Goal: Task Accomplishment & Management: Use online tool/utility

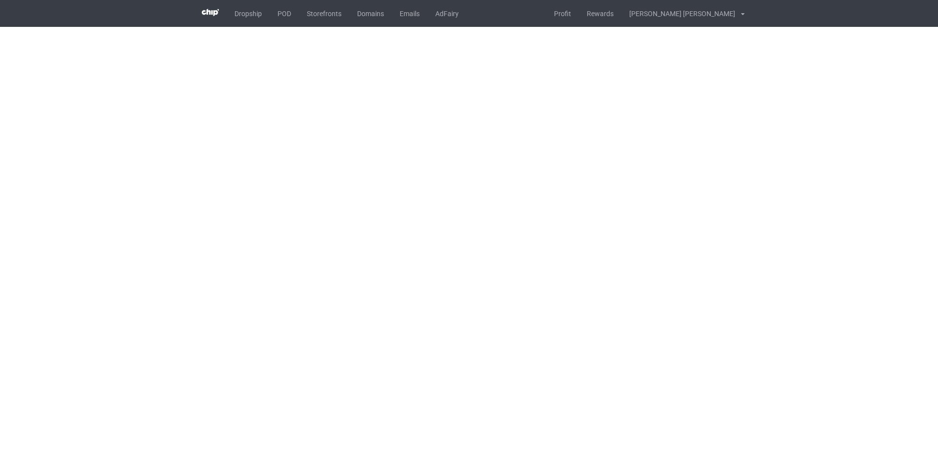
click at [541, 151] on body "Dropship POD Storefronts Domains Emails AdFairy Profit Rewards Nguyen huu tuyen…" at bounding box center [469, 224] width 938 height 449
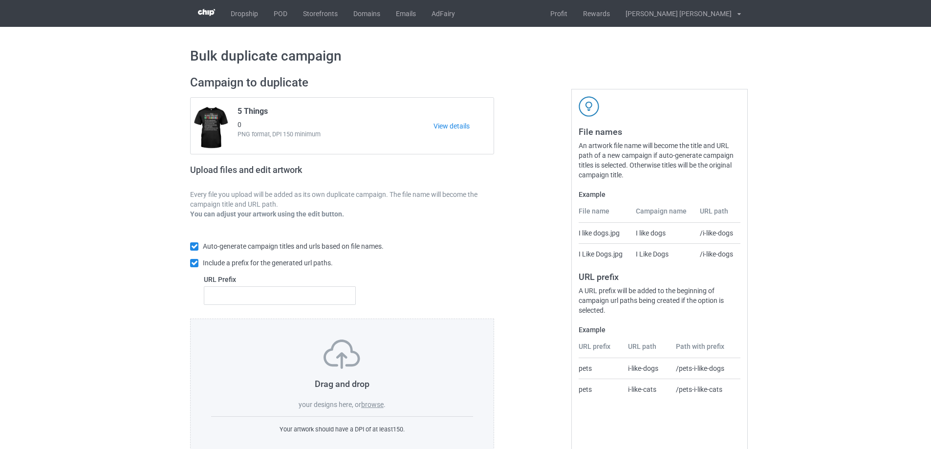
click at [370, 408] on label "browse" at bounding box center [372, 405] width 22 height 8
click at [0, 0] on input "browse" at bounding box center [0, 0] width 0 height 0
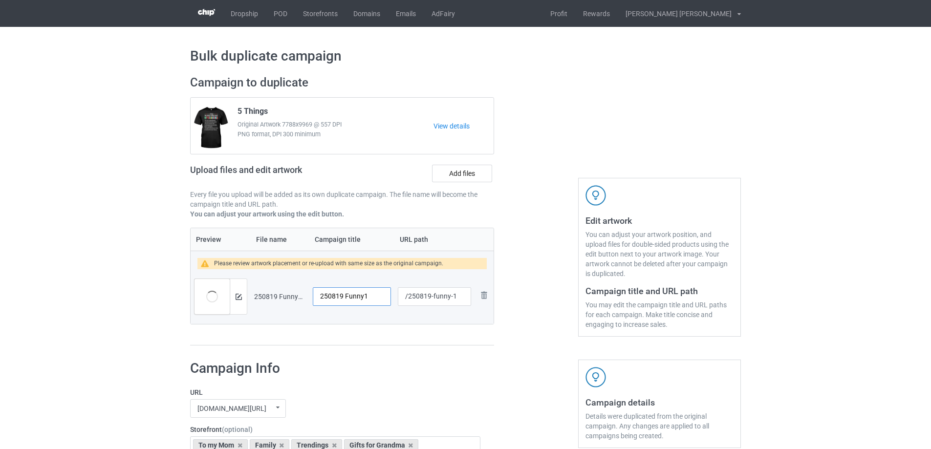
drag, startPoint x: 372, startPoint y: 299, endPoint x: 285, endPoint y: 299, distance: 87.5
click at [285, 299] on tr "Preview and edit artwork 250819 Funny1.png 250819 Funny1 /250819-funny-1 Remove…" at bounding box center [342, 296] width 303 height 55
drag, startPoint x: 382, startPoint y: 297, endPoint x: 281, endPoint y: 295, distance: 100.7
click at [281, 295] on tr "Preview and edit artwork 250819 Funny1.png 250819 Funny1 /250819-funny-1 Remove…" at bounding box center [342, 296] width 303 height 55
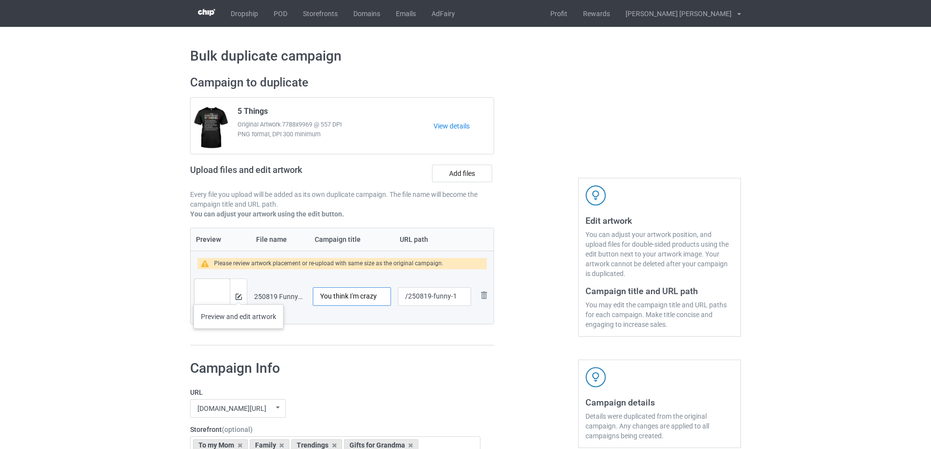
type input "You think I'm crazy"
click at [237, 295] on img at bounding box center [239, 297] width 6 height 6
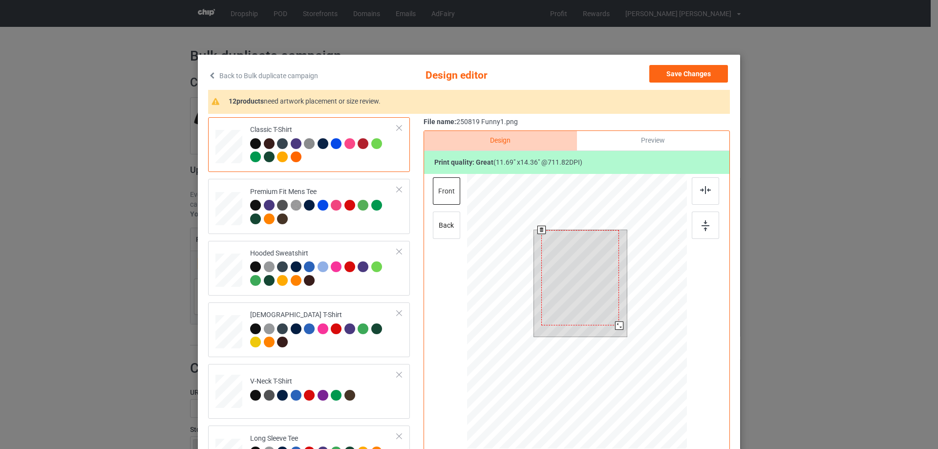
click at [615, 323] on div at bounding box center [619, 326] width 8 height 8
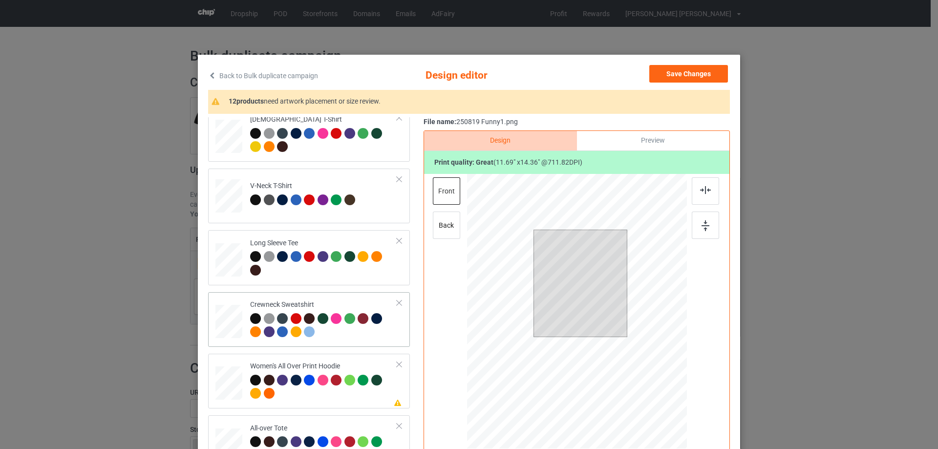
scroll to position [293, 0]
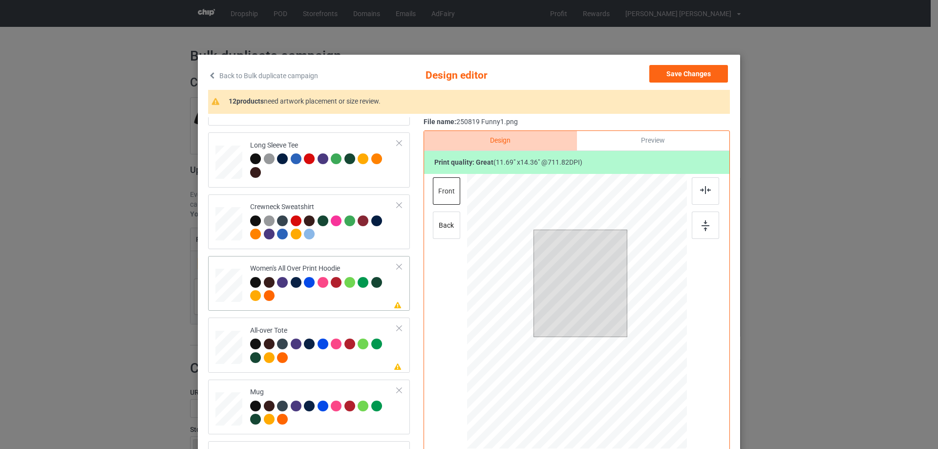
click at [222, 276] on div at bounding box center [229, 286] width 27 height 30
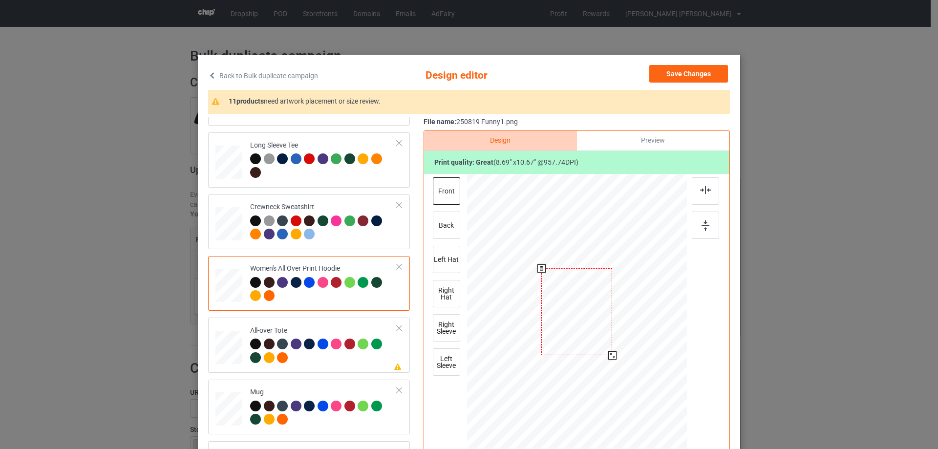
drag, startPoint x: 642, startPoint y: 394, endPoint x: 621, endPoint y: 345, distance: 53.6
click at [621, 345] on div at bounding box center [577, 312] width 220 height 249
drag, startPoint x: 579, startPoint y: 313, endPoint x: 578, endPoint y: 307, distance: 6.4
click at [578, 307] on div at bounding box center [578, 278] width 71 height 87
click at [707, 194] on img at bounding box center [705, 190] width 11 height 8
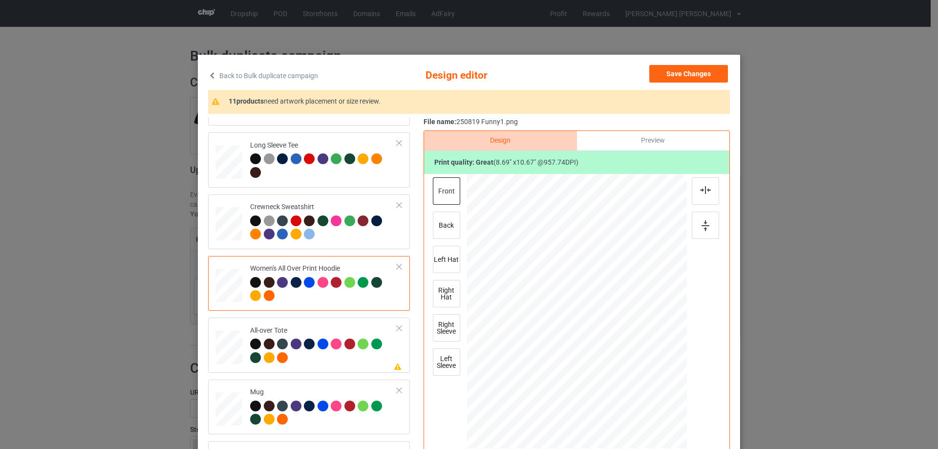
scroll to position [391, 0]
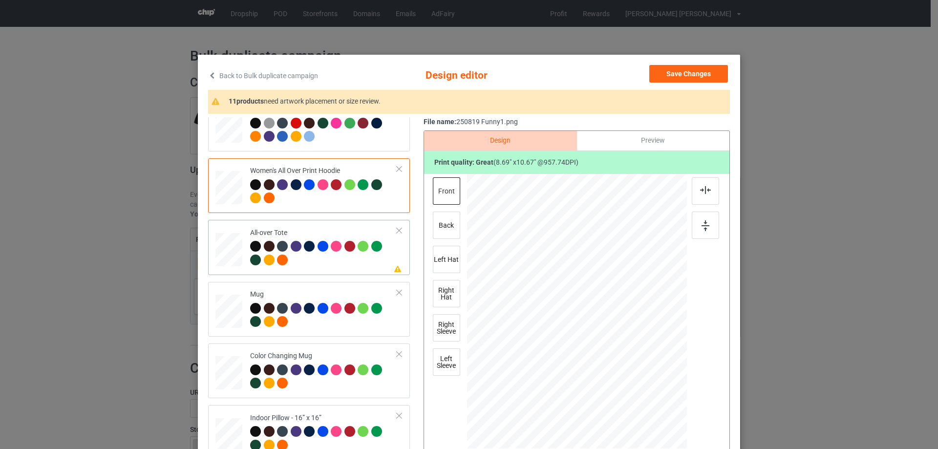
click at [236, 258] on div at bounding box center [229, 250] width 27 height 27
click at [641, 395] on div at bounding box center [645, 395] width 8 height 8
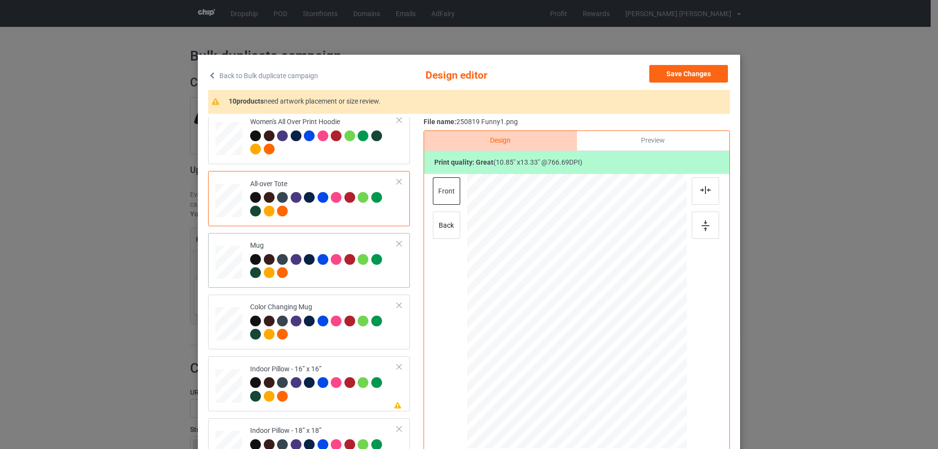
click at [245, 253] on td "Mug" at bounding box center [324, 260] width 158 height 47
click at [669, 354] on div at bounding box center [672, 353] width 8 height 8
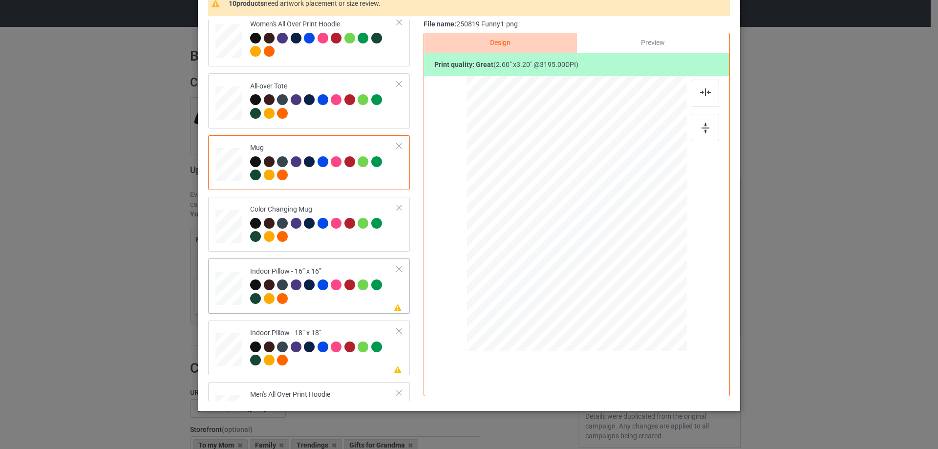
click at [236, 300] on div at bounding box center [229, 288] width 27 height 27
drag, startPoint x: 642, startPoint y: 296, endPoint x: 638, endPoint y: 287, distance: 9.4
click at [638, 287] on div at bounding box center [637, 287] width 8 height 8
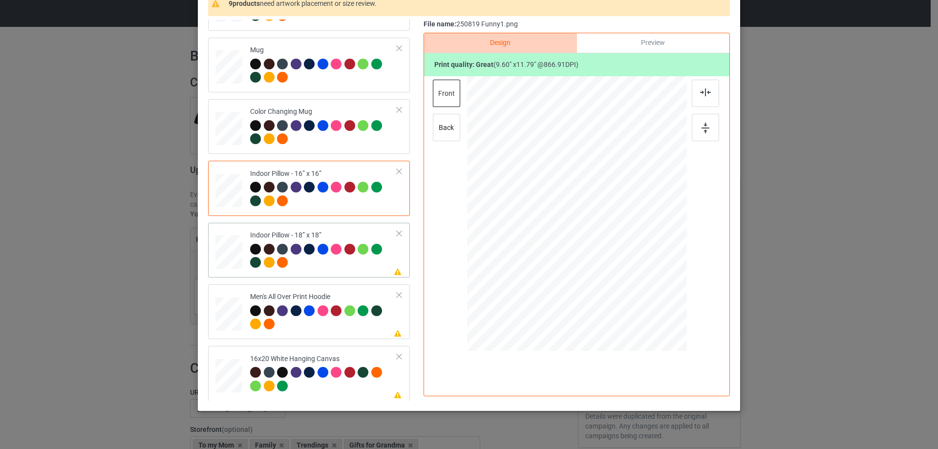
click at [217, 262] on div at bounding box center [229, 252] width 27 height 27
drag, startPoint x: 641, startPoint y: 295, endPoint x: 640, endPoint y: 289, distance: 6.4
click at [640, 289] on div at bounding box center [576, 213] width 219 height 219
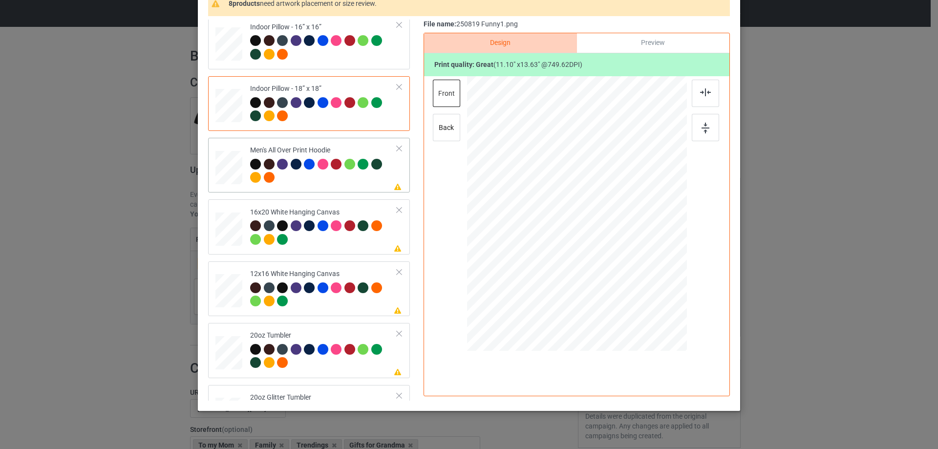
click at [241, 177] on td at bounding box center [230, 165] width 29 height 47
drag, startPoint x: 638, startPoint y: 296, endPoint x: 579, endPoint y: 247, distance: 76.7
click at [616, 254] on div at bounding box center [577, 214] width 220 height 234
drag, startPoint x: 579, startPoint y: 247, endPoint x: 577, endPoint y: 220, distance: 26.5
click at [577, 220] on div at bounding box center [575, 187] width 74 height 90
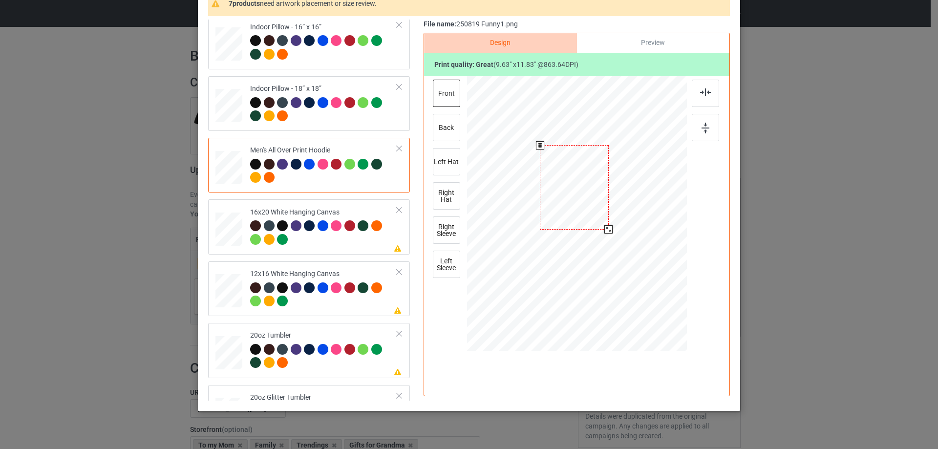
click at [607, 230] on div at bounding box center [608, 229] width 8 height 8
click at [580, 215] on div at bounding box center [574, 185] width 68 height 84
click at [703, 90] on img at bounding box center [705, 92] width 11 height 8
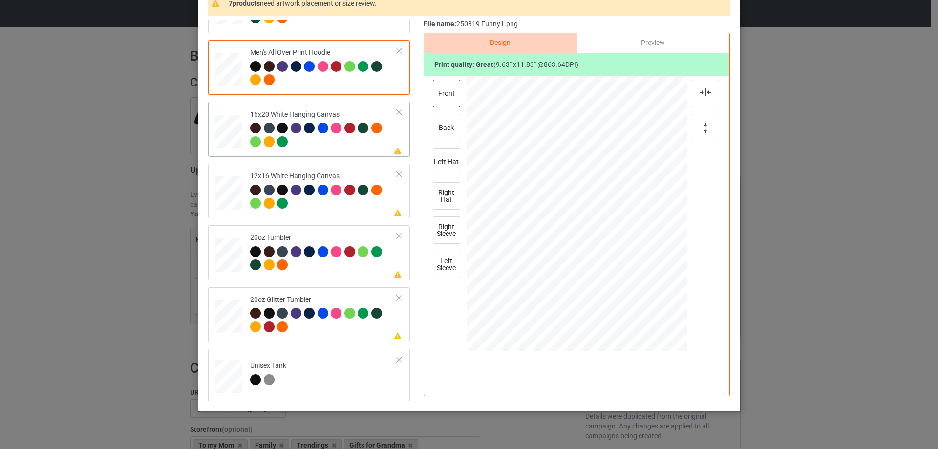
click at [236, 140] on div at bounding box center [229, 132] width 27 height 34
click at [220, 252] on div at bounding box center [228, 255] width 25 height 16
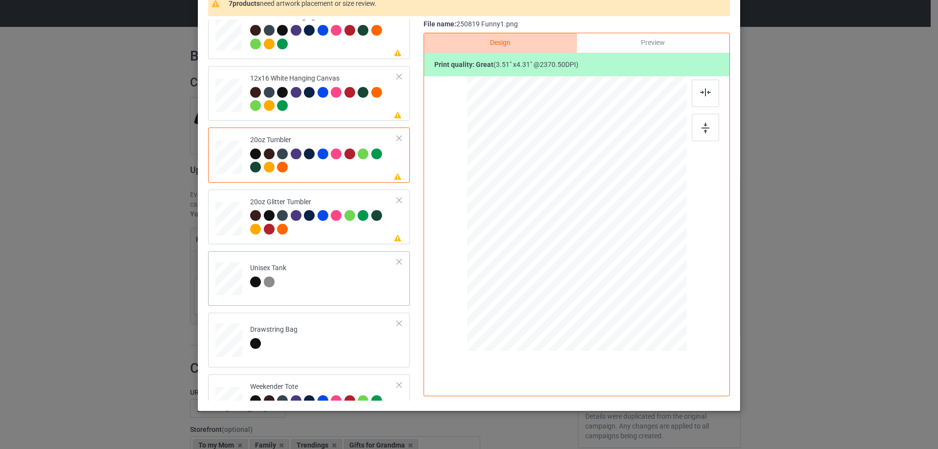
scroll to position [1026, 0]
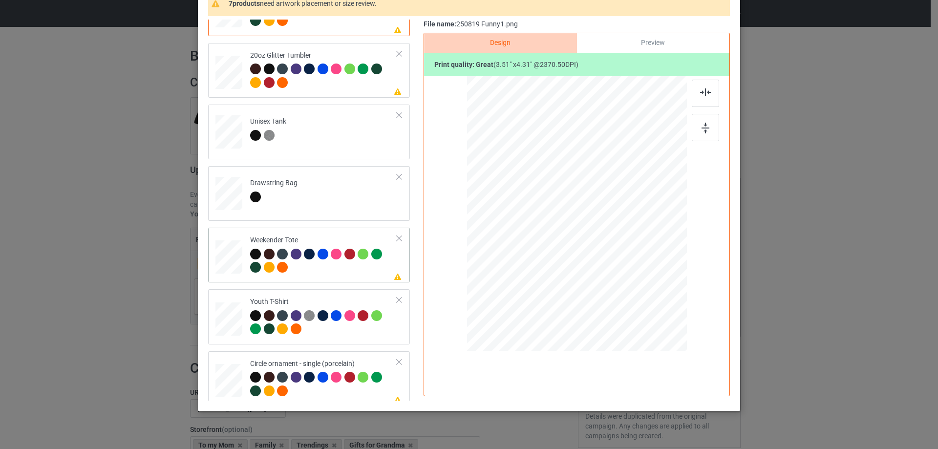
click at [216, 257] on div at bounding box center [229, 257] width 27 height 17
drag, startPoint x: 642, startPoint y: 296, endPoint x: 626, endPoint y: 257, distance: 41.7
click at [626, 257] on div at bounding box center [576, 214] width 219 height 142
click at [615, 247] on div at bounding box center [577, 210] width 84 height 103
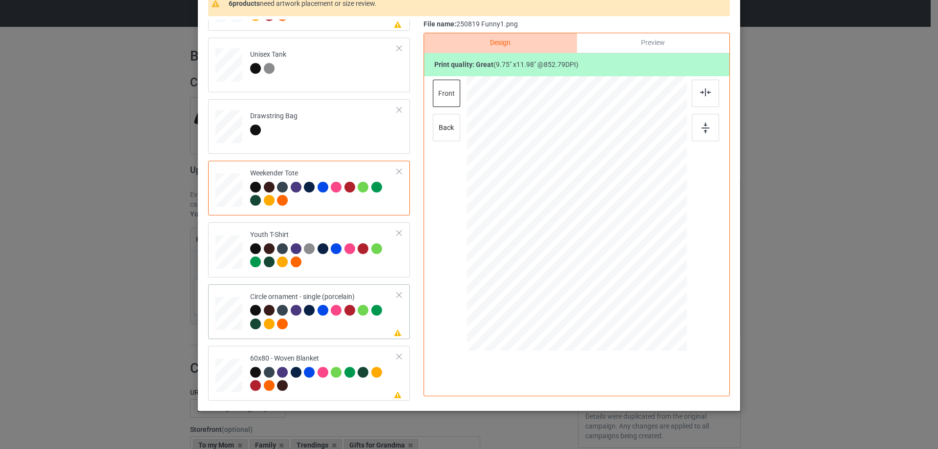
scroll to position [115, 0]
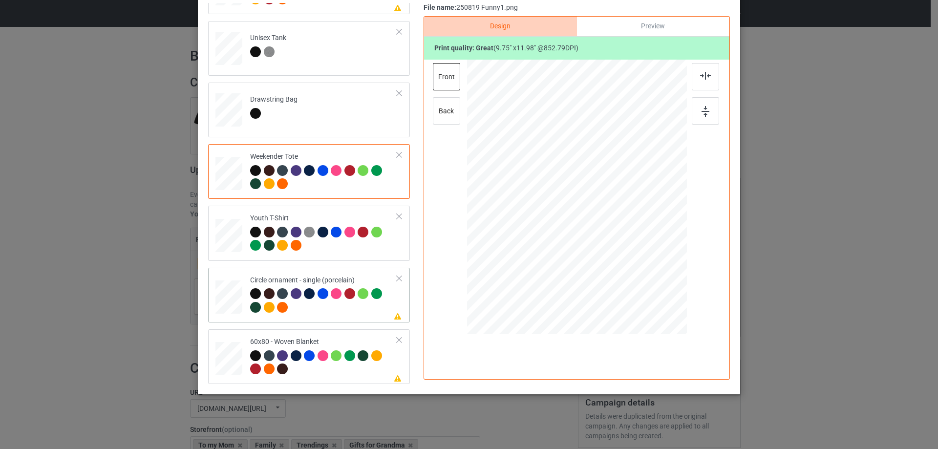
click at [233, 298] on div at bounding box center [229, 297] width 27 height 27
drag, startPoint x: 630, startPoint y: 276, endPoint x: 629, endPoint y: 282, distance: 6.9
click at [629, 282] on div at bounding box center [577, 197] width 220 height 220
click at [229, 358] on div at bounding box center [229, 359] width 24 height 33
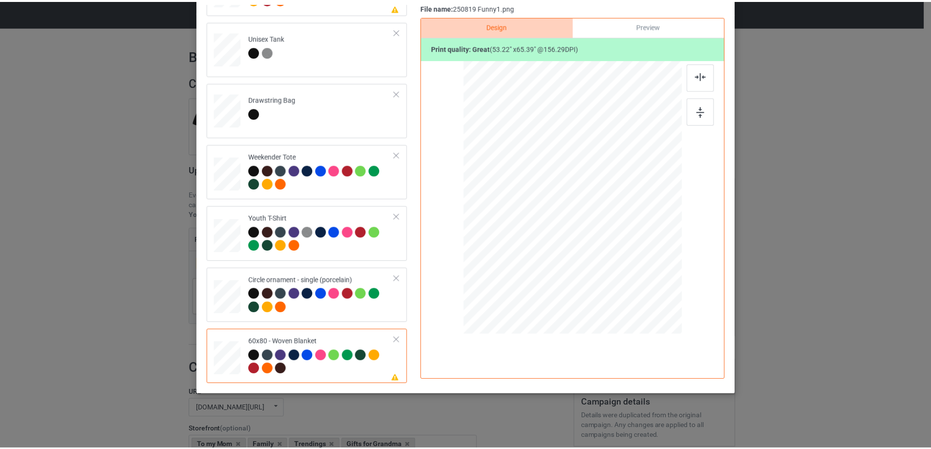
scroll to position [0, 0]
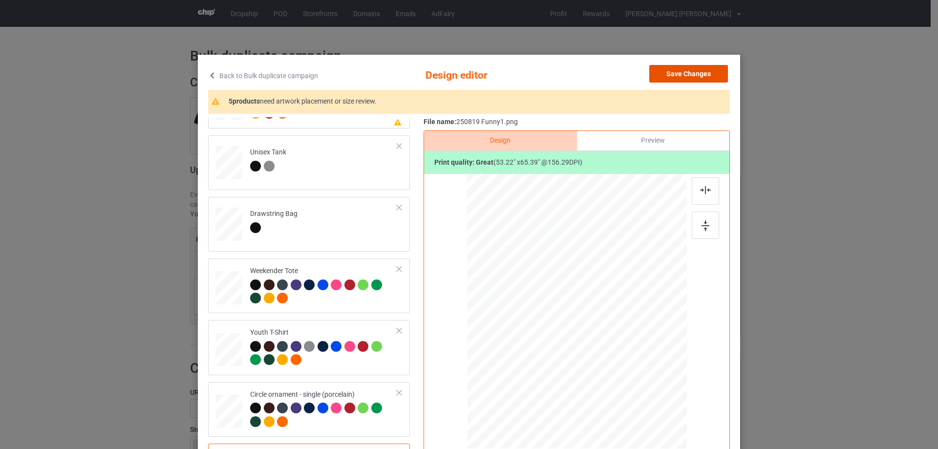
click at [701, 76] on button "Save Changes" at bounding box center [688, 74] width 79 height 18
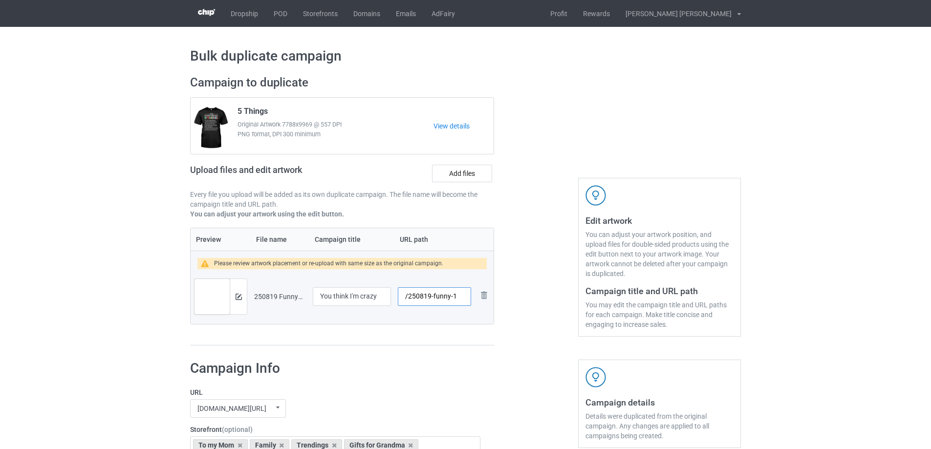
drag, startPoint x: 453, startPoint y: 299, endPoint x: 432, endPoint y: 297, distance: 21.1
click at [432, 297] on input "/250819-funny-1" at bounding box center [434, 296] width 73 height 19
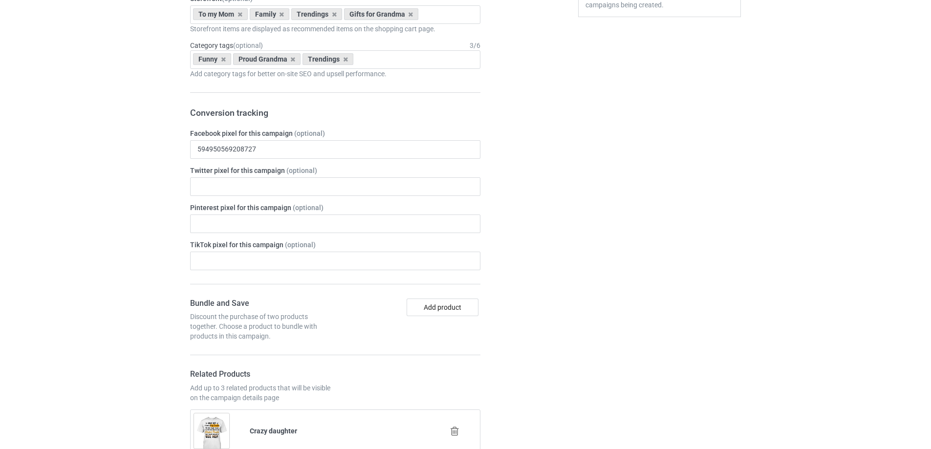
scroll to position [1243, 0]
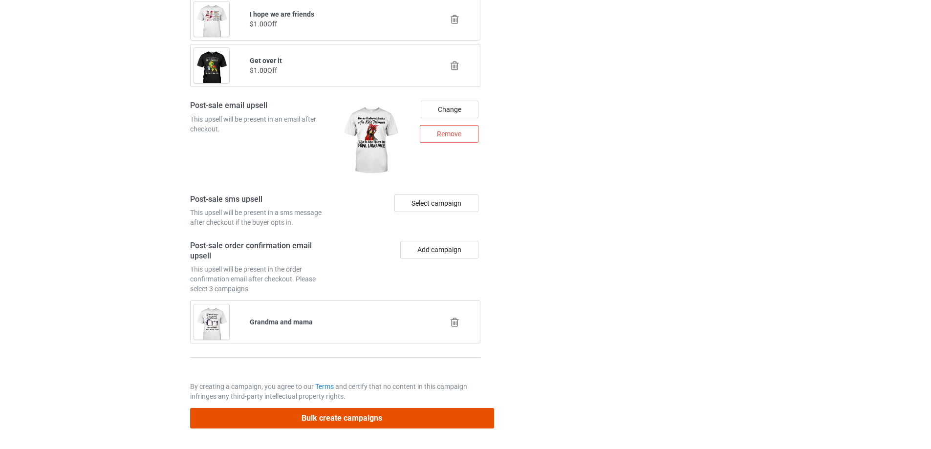
click at [406, 427] on button "Bulk create campaigns" at bounding box center [342, 418] width 304 height 20
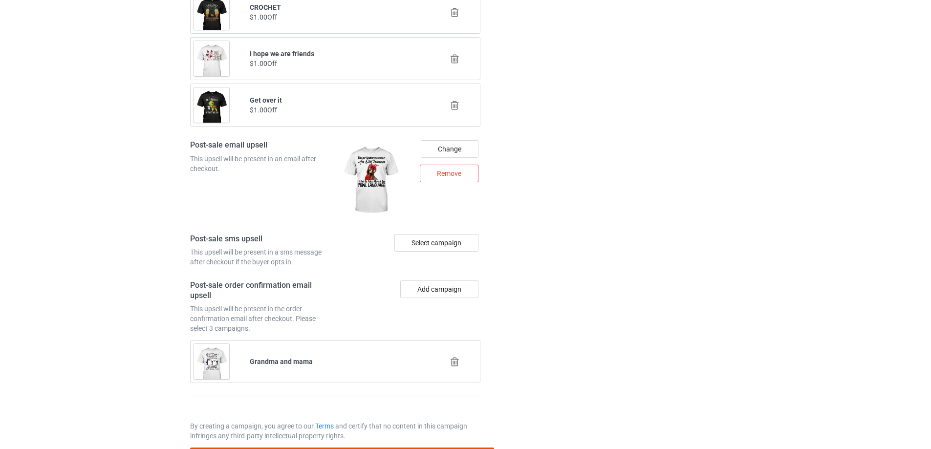
scroll to position [0, 0]
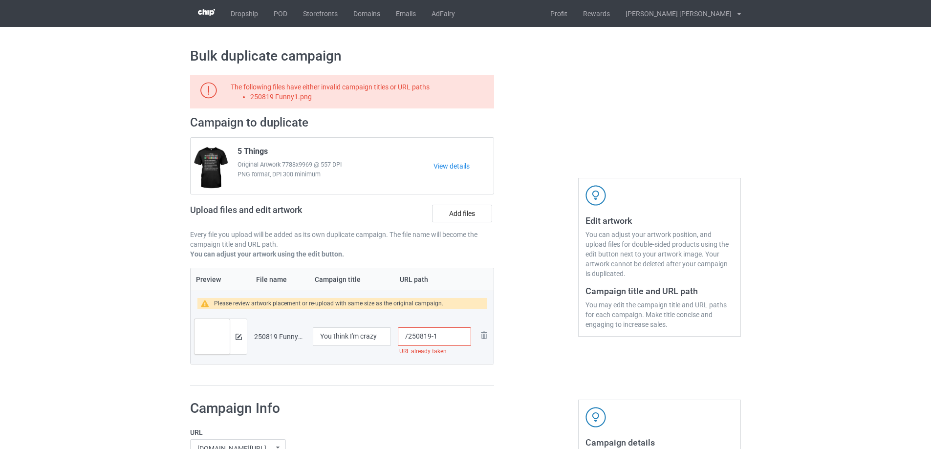
click at [429, 336] on input "/250819-1" at bounding box center [434, 336] width 73 height 19
click at [433, 336] on input "/250819-1" at bounding box center [434, 336] width 73 height 19
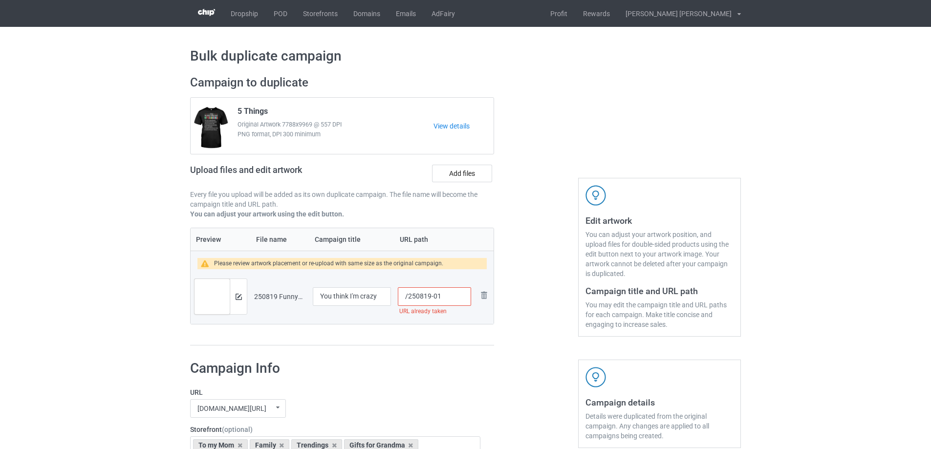
click at [433, 298] on input "/250819-01" at bounding box center [434, 296] width 73 height 19
drag, startPoint x: 440, startPoint y: 298, endPoint x: 435, endPoint y: 297, distance: 5.5
click at [435, 297] on input "/250819-01" at bounding box center [434, 296] width 73 height 19
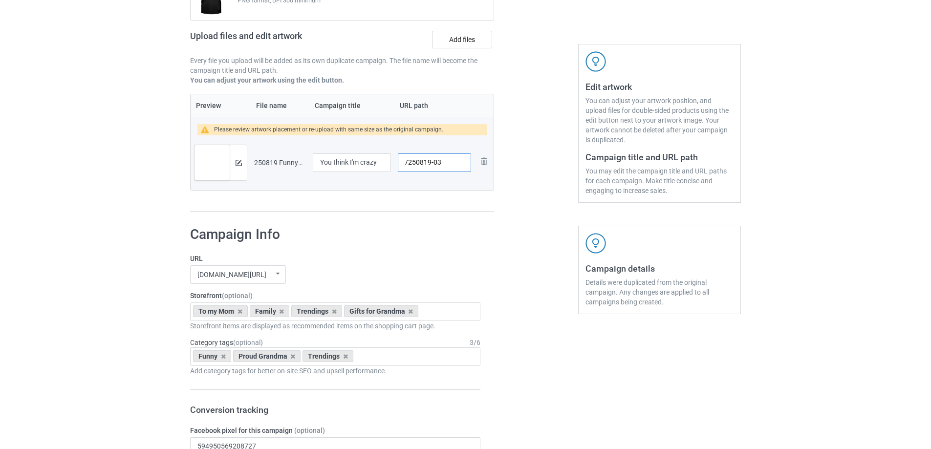
scroll to position [1243, 0]
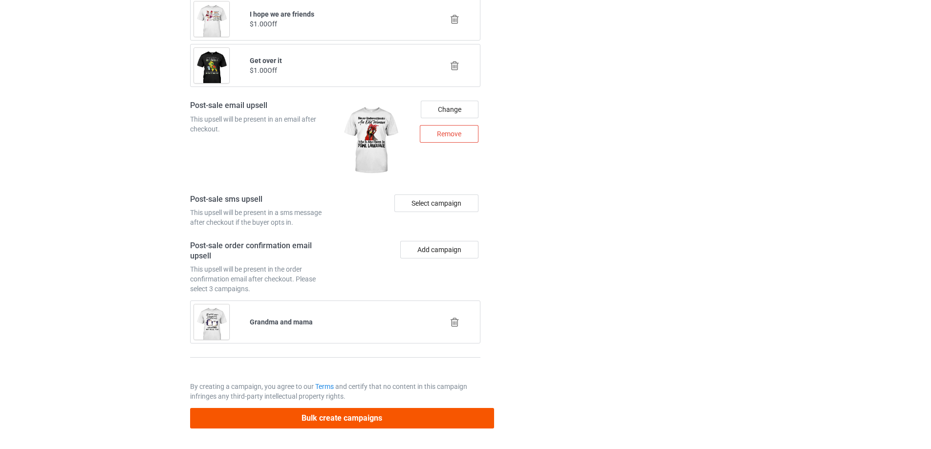
type input "/250819-03"
click at [408, 419] on button "Bulk create campaigns" at bounding box center [342, 418] width 304 height 20
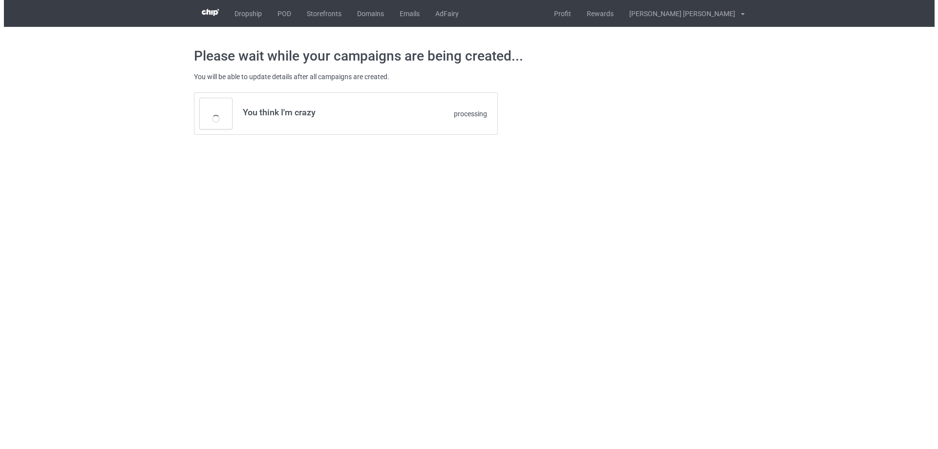
scroll to position [0, 0]
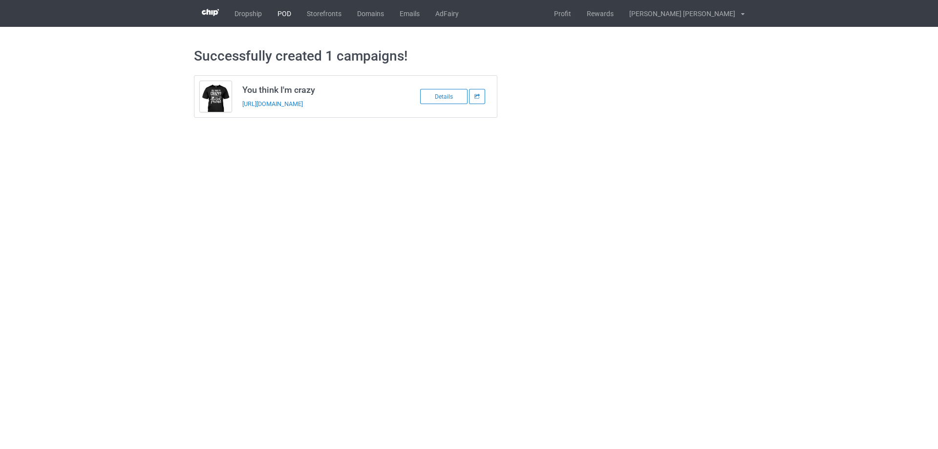
click at [290, 11] on link "POD" at bounding box center [284, 13] width 29 height 27
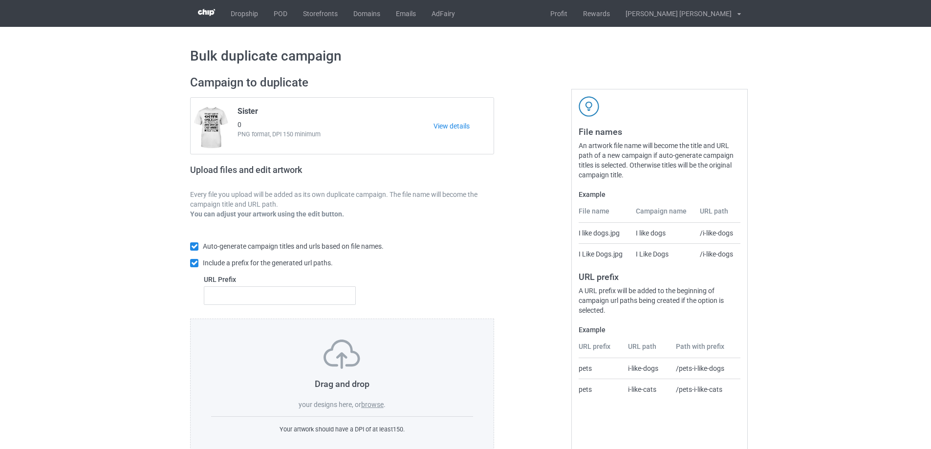
click at [373, 405] on label "browse" at bounding box center [372, 405] width 22 height 8
click at [0, 0] on input "browse" at bounding box center [0, 0] width 0 height 0
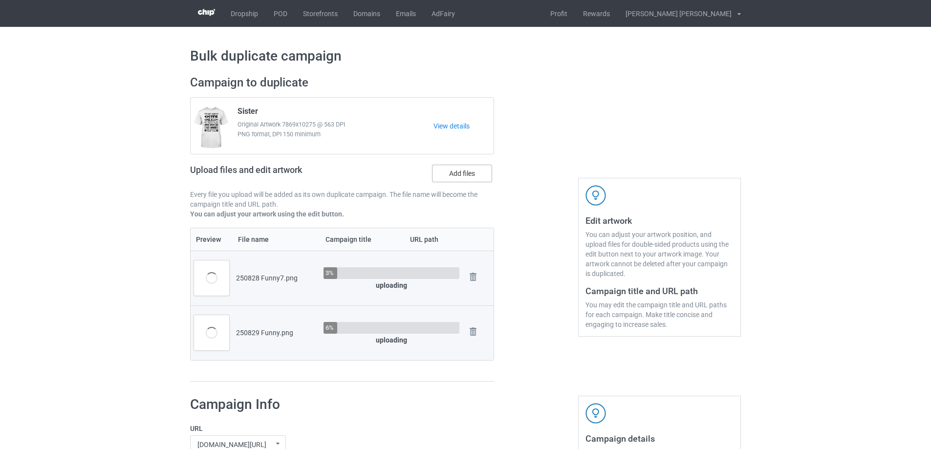
click at [461, 172] on label "Add files" at bounding box center [462, 174] width 60 height 18
click at [0, 0] on input "Add files" at bounding box center [0, 0] width 0 height 0
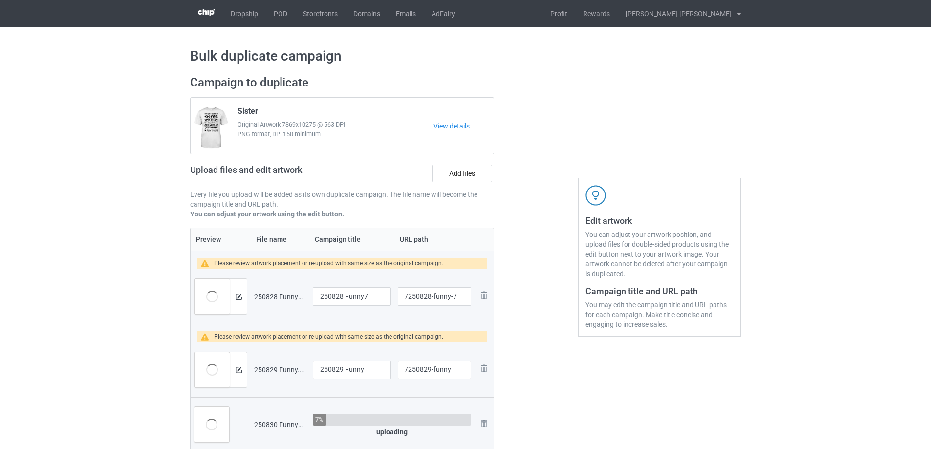
scroll to position [98, 0]
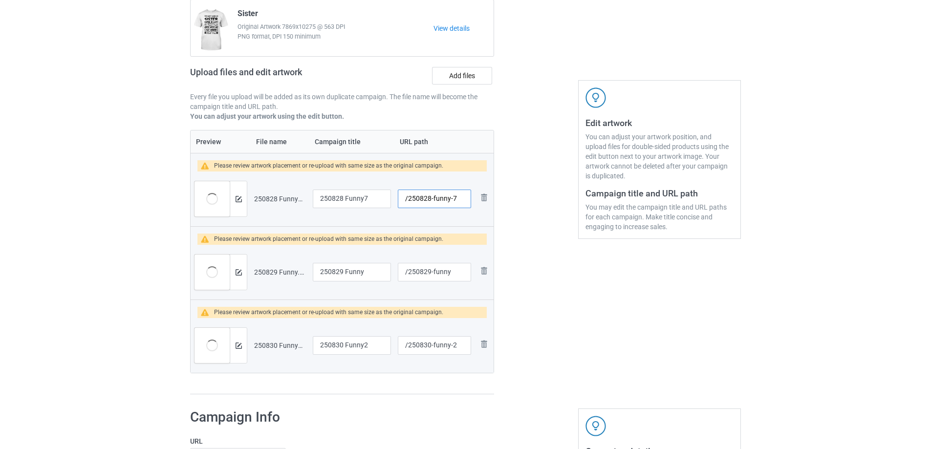
drag, startPoint x: 452, startPoint y: 199, endPoint x: 432, endPoint y: 200, distance: 19.6
click at [432, 200] on input "/250828-funny-7" at bounding box center [434, 199] width 73 height 19
type input "/250828-7"
drag, startPoint x: 451, startPoint y: 272, endPoint x: 432, endPoint y: 272, distance: 18.1
click at [432, 272] on input "/250829-funny" at bounding box center [434, 272] width 73 height 19
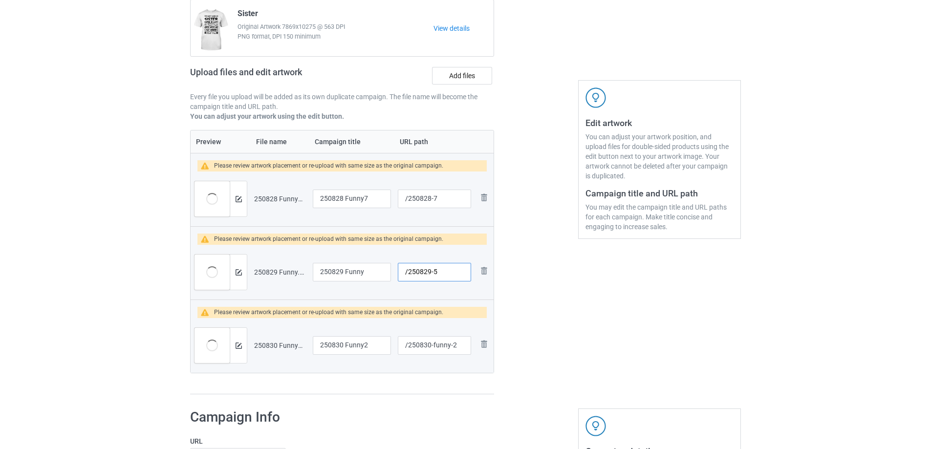
type input "/250829-5"
drag, startPoint x: 451, startPoint y: 345, endPoint x: 433, endPoint y: 347, distance: 17.7
click at [433, 347] on input "/250830-funny-2" at bounding box center [434, 345] width 73 height 19
type input "/250830-2"
drag, startPoint x: 373, startPoint y: 200, endPoint x: 278, endPoint y: 192, distance: 96.1
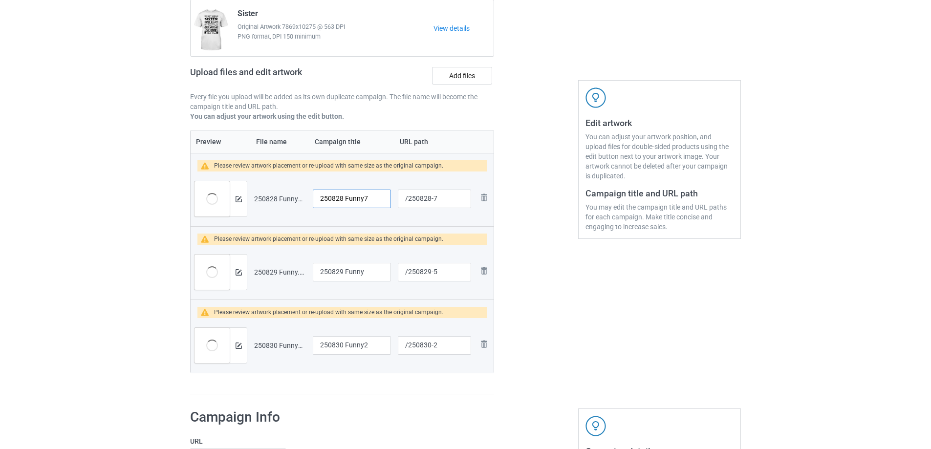
click at [278, 192] on tr "Preview and edit artwork 250828 Funny7.png 250828 Funny7 /250828-7 Remove file" at bounding box center [342, 199] width 303 height 55
type input "To my Bestie"
drag, startPoint x: 371, startPoint y: 271, endPoint x: 267, endPoint y: 271, distance: 104.1
click at [267, 271] on tr "Preview and edit artwork 250829 Funny.png 250829 Funny /250829-5 Remove file" at bounding box center [342, 272] width 303 height 55
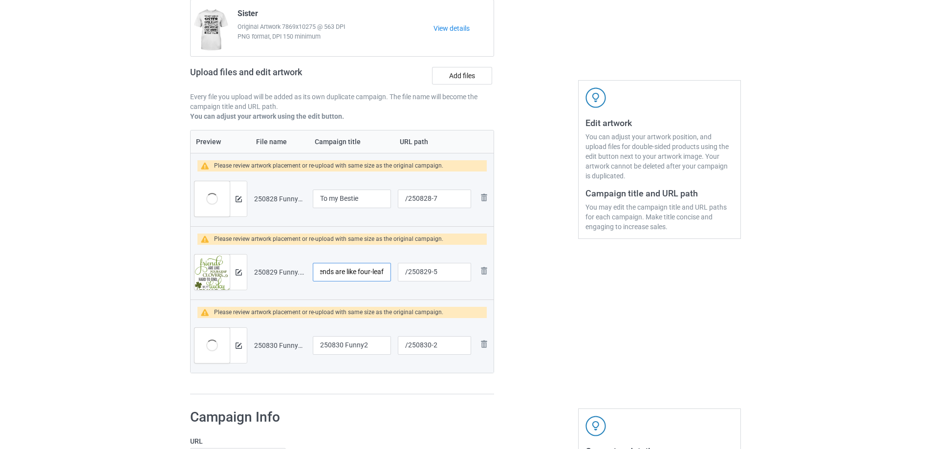
type input "Friends are like four-leaf"
drag, startPoint x: 371, startPoint y: 342, endPoint x: 285, endPoint y: 342, distance: 85.5
click at [285, 342] on tr "Preview and edit artwork 250830 Funny2.png 250830 Funny2 /250830-2 Remove file" at bounding box center [342, 345] width 303 height 55
type input "My best friend"
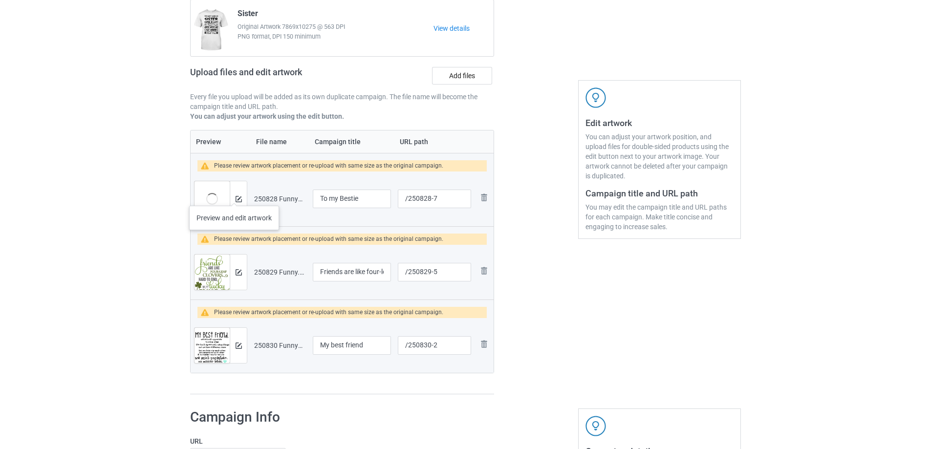
click at [234, 196] on div at bounding box center [238, 198] width 17 height 35
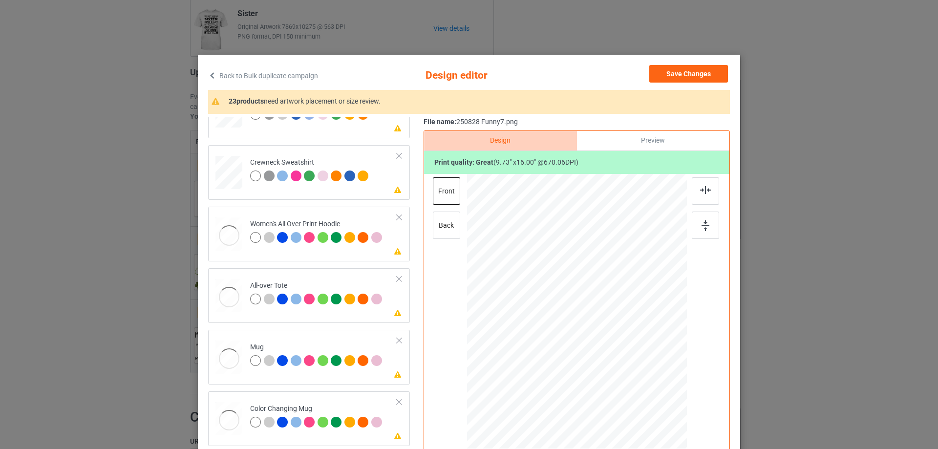
scroll to position [440, 0]
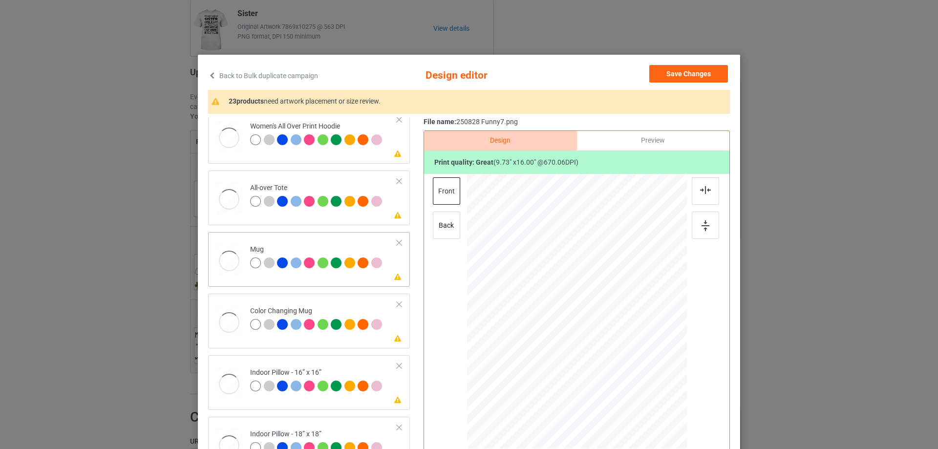
click at [238, 256] on div at bounding box center [229, 261] width 27 height 36
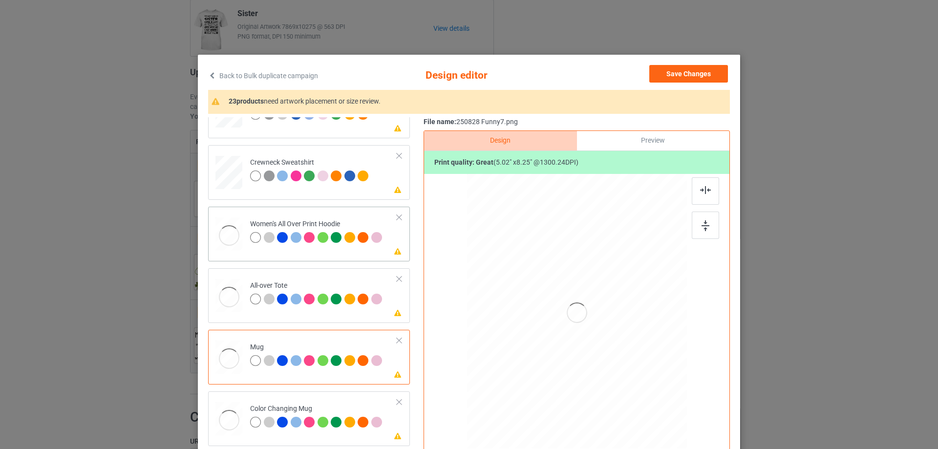
click at [220, 234] on div at bounding box center [229, 235] width 27 height 36
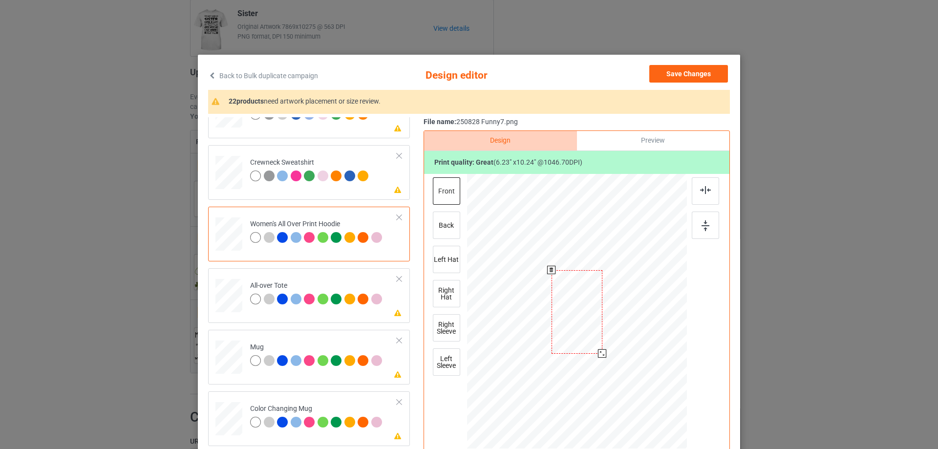
drag, startPoint x: 640, startPoint y: 421, endPoint x: 611, endPoint y: 343, distance: 82.9
click at [611, 343] on div at bounding box center [577, 312] width 220 height 249
drag, startPoint x: 583, startPoint y: 341, endPoint x: 583, endPoint y: 306, distance: 34.7
click at [583, 306] on div at bounding box center [576, 277] width 50 height 82
drag, startPoint x: 598, startPoint y: 320, endPoint x: 602, endPoint y: 324, distance: 5.2
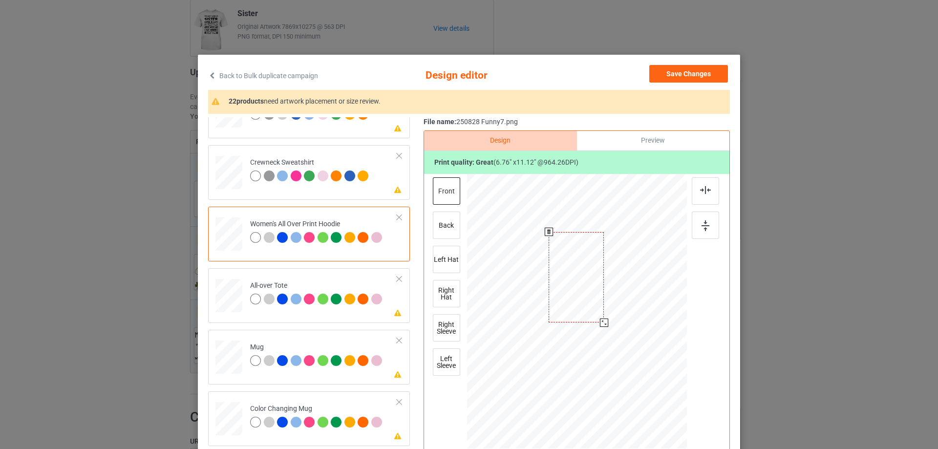
click at [602, 324] on div at bounding box center [604, 323] width 8 height 8
click at [703, 187] on img at bounding box center [705, 190] width 11 height 8
click at [233, 300] on div at bounding box center [229, 295] width 27 height 27
drag, startPoint x: 641, startPoint y: 422, endPoint x: 631, endPoint y: 395, distance: 28.0
click at [631, 395] on div at bounding box center [577, 311] width 220 height 220
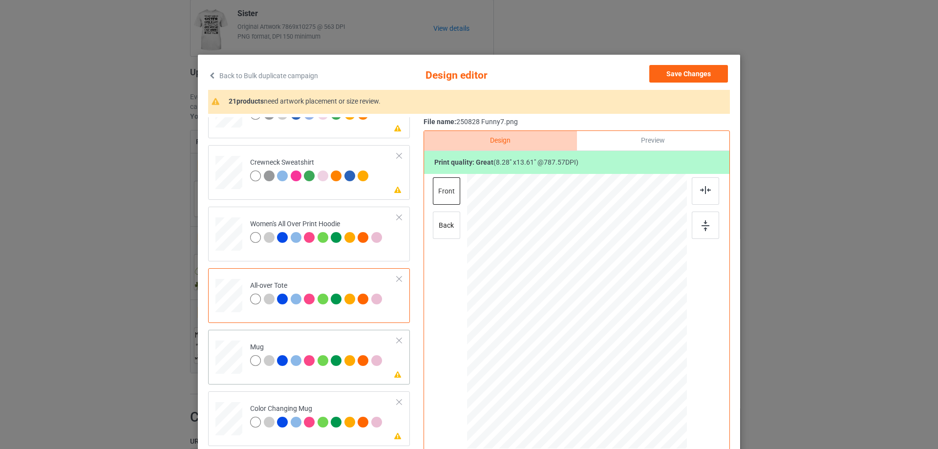
scroll to position [391, 0]
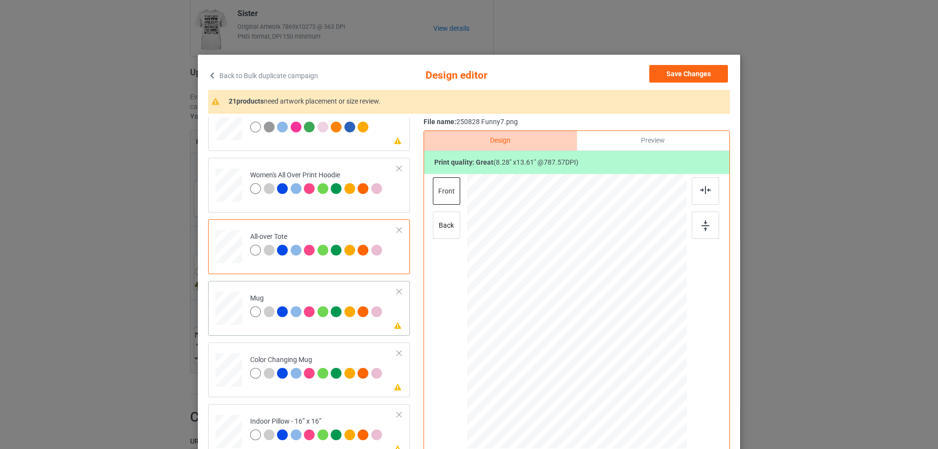
click at [208, 301] on div "Please review artwork placement Mug" at bounding box center [309, 308] width 202 height 55
drag, startPoint x: 640, startPoint y: 420, endPoint x: 612, endPoint y: 345, distance: 80.5
click at [612, 345] on div at bounding box center [577, 310] width 220 height 91
drag, startPoint x: 570, startPoint y: 334, endPoint x: 631, endPoint y: 333, distance: 61.1
click at [631, 333] on div at bounding box center [638, 310] width 53 height 86
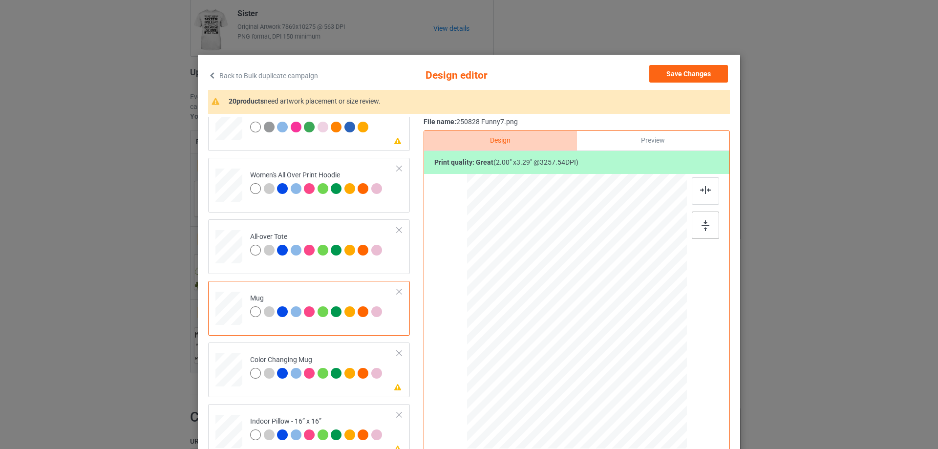
click at [705, 230] on img at bounding box center [706, 225] width 8 height 11
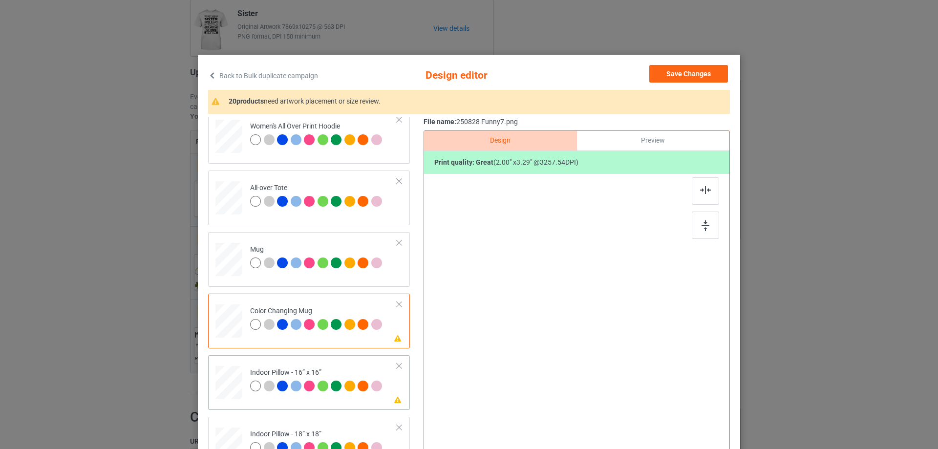
click at [229, 376] on div at bounding box center [229, 382] width 27 height 27
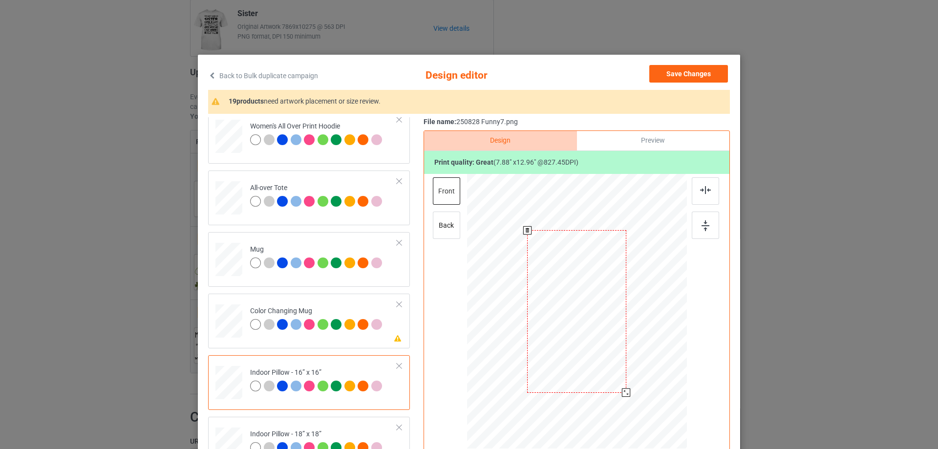
drag, startPoint x: 638, startPoint y: 419, endPoint x: 629, endPoint y: 388, distance: 32.4
click at [629, 388] on div at bounding box center [577, 311] width 220 height 219
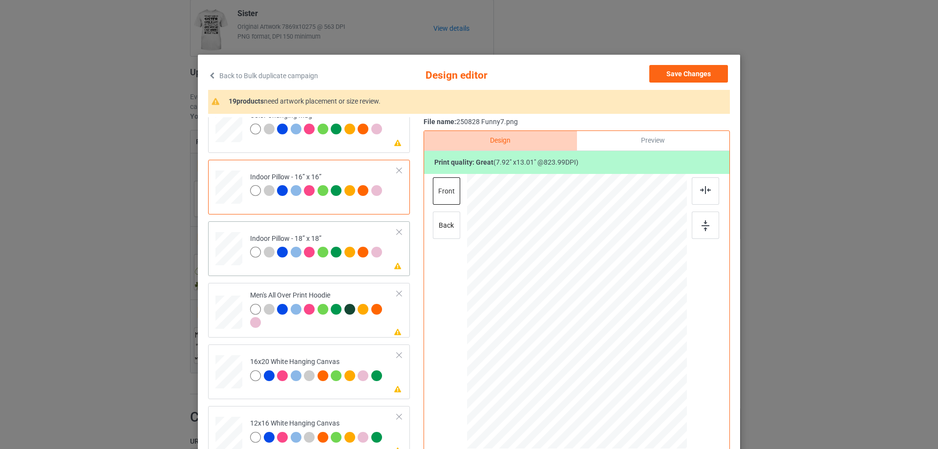
click at [230, 251] on div at bounding box center [229, 249] width 27 height 27
drag, startPoint x: 640, startPoint y: 421, endPoint x: 633, endPoint y: 388, distance: 34.0
click at [633, 388] on div at bounding box center [576, 311] width 219 height 219
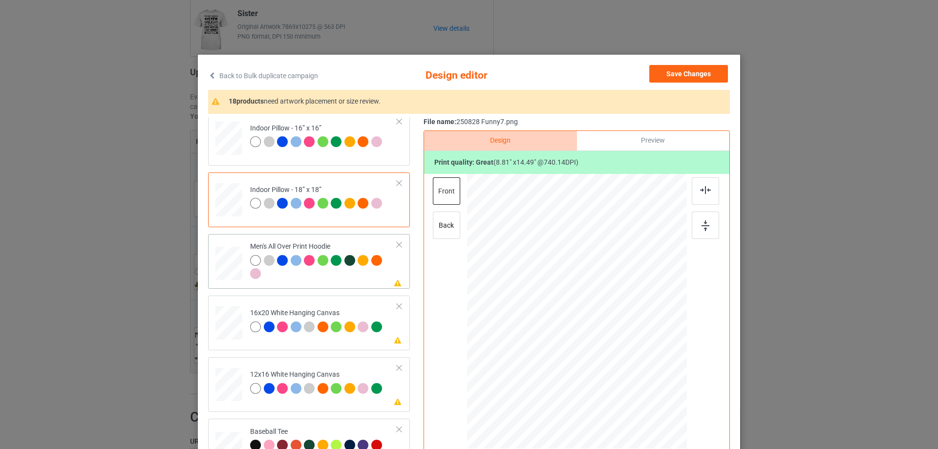
click at [229, 276] on div at bounding box center [229, 264] width 27 height 28
drag, startPoint x: 638, startPoint y: 421, endPoint x: 608, endPoint y: 342, distance: 85.2
click at [608, 342] on div at bounding box center [577, 311] width 220 height 234
drag, startPoint x: 585, startPoint y: 318, endPoint x: 583, endPoint y: 314, distance: 5.0
click at [583, 314] on div at bounding box center [577, 285] width 47 height 78
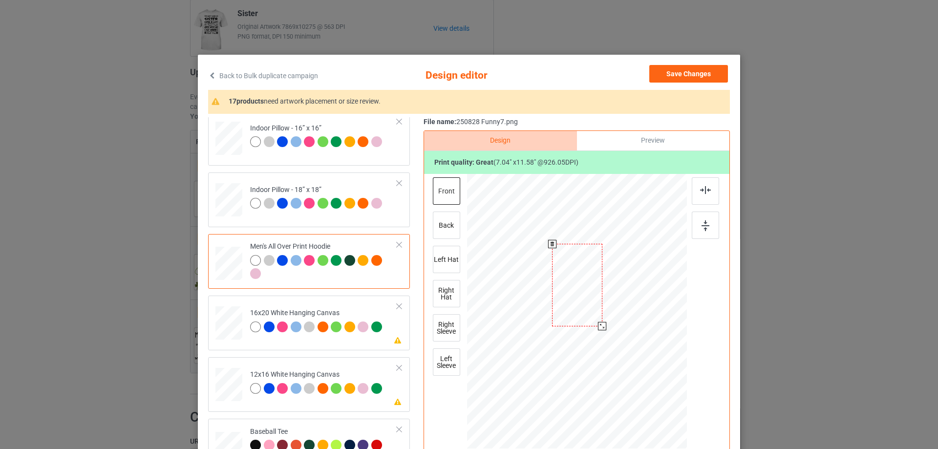
click at [602, 324] on div at bounding box center [602, 326] width 8 height 8
click at [704, 191] on img at bounding box center [705, 190] width 11 height 8
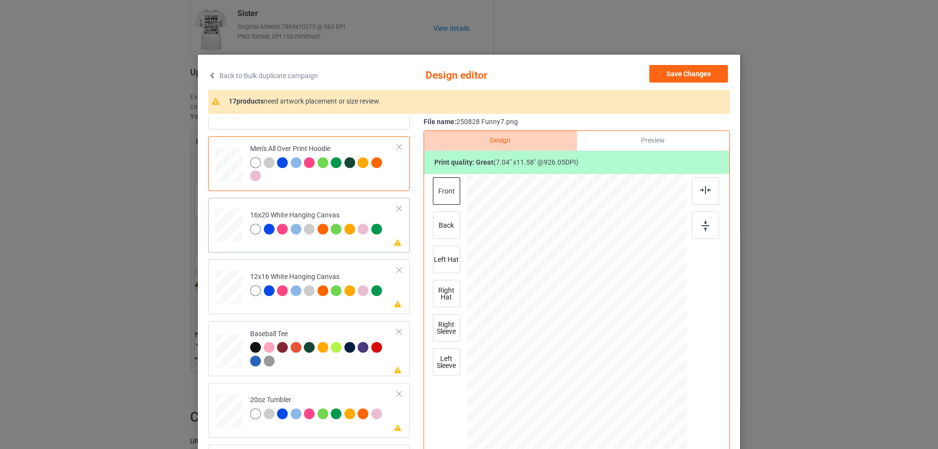
click at [228, 230] on div at bounding box center [229, 226] width 27 height 34
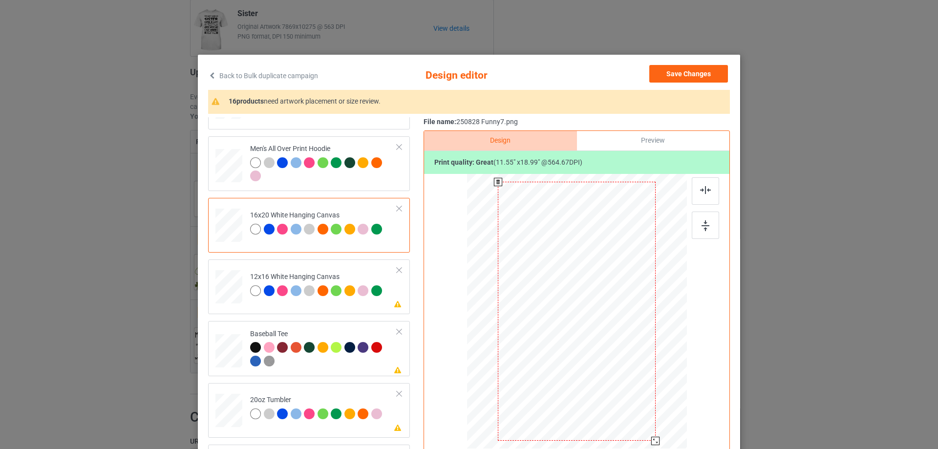
drag, startPoint x: 641, startPoint y: 421, endPoint x: 651, endPoint y: 443, distance: 24.9
click at [651, 443] on div at bounding box center [655, 441] width 8 height 8
click at [227, 288] on div at bounding box center [228, 287] width 25 height 34
drag, startPoint x: 637, startPoint y: 414, endPoint x: 648, endPoint y: 449, distance: 36.5
click at [648, 351] on html "Dropship POD Storefronts Domains Emails AdFairy Profit Rewards [PERSON_NAME] [P…" at bounding box center [469, 126] width 938 height 449
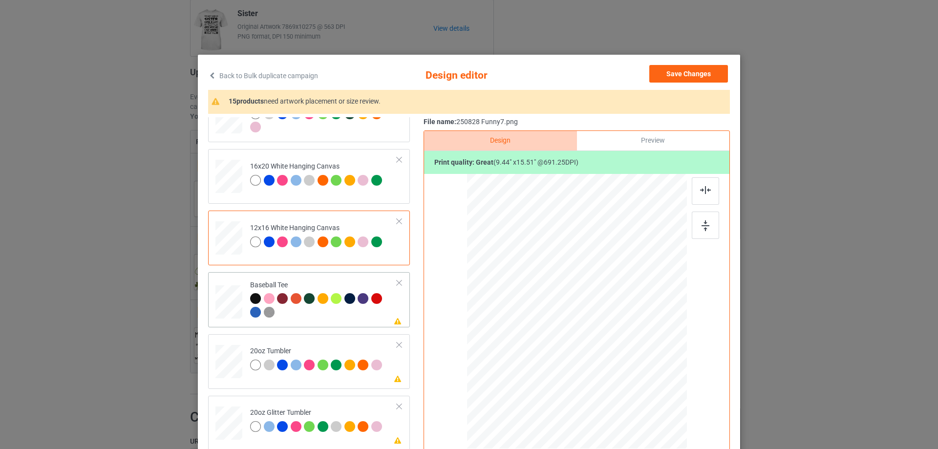
scroll to position [880, 0]
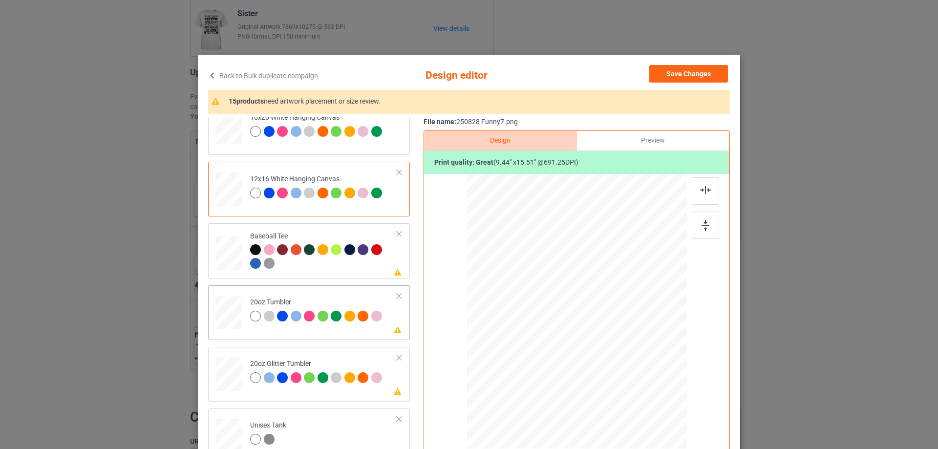
drag, startPoint x: 228, startPoint y: 314, endPoint x: 237, endPoint y: 317, distance: 8.7
click at [229, 314] on div at bounding box center [228, 313] width 25 height 16
drag, startPoint x: 635, startPoint y: 415, endPoint x: 607, endPoint y: 362, distance: 60.1
click at [607, 362] on div at bounding box center [608, 363] width 8 height 8
drag, startPoint x: 577, startPoint y: 339, endPoint x: 526, endPoint y: 340, distance: 50.8
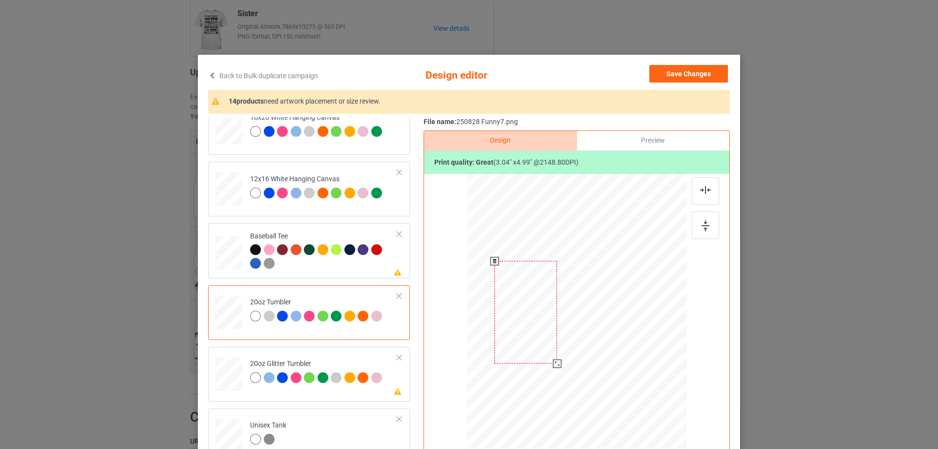
click at [526, 340] on div at bounding box center [526, 312] width 63 height 103
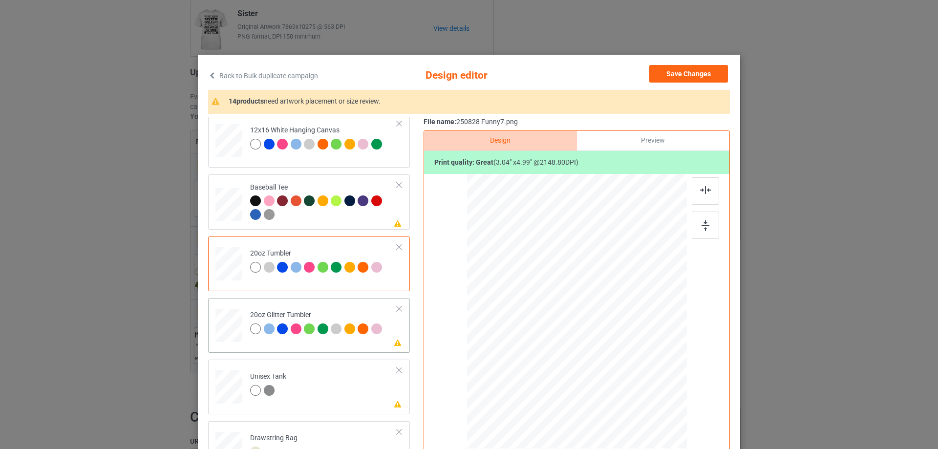
click at [227, 325] on div at bounding box center [228, 326] width 25 height 22
drag, startPoint x: 634, startPoint y: 413, endPoint x: 560, endPoint y: 360, distance: 91.8
click at [619, 379] on div at bounding box center [620, 382] width 8 height 8
drag, startPoint x: 560, startPoint y: 360, endPoint x: 547, endPoint y: 356, distance: 13.3
click at [547, 356] on div at bounding box center [528, 308] width 85 height 140
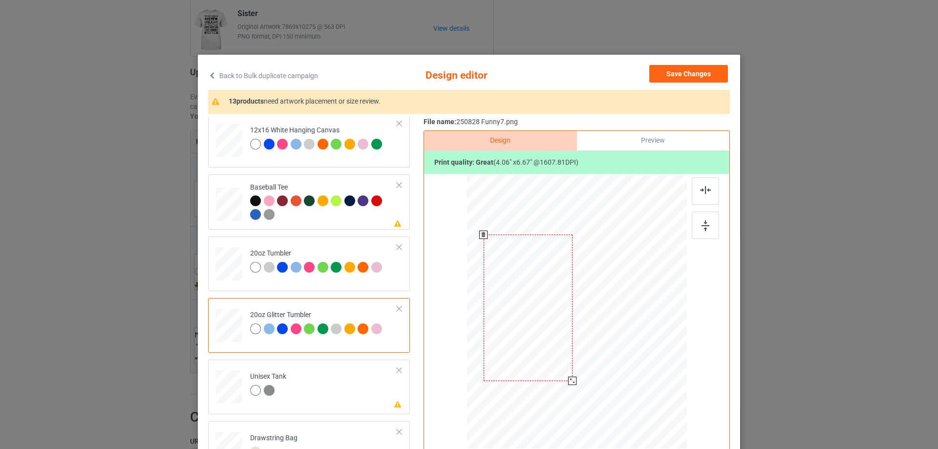
click at [568, 385] on div at bounding box center [572, 381] width 8 height 8
click at [553, 372] on div at bounding box center [528, 310] width 89 height 146
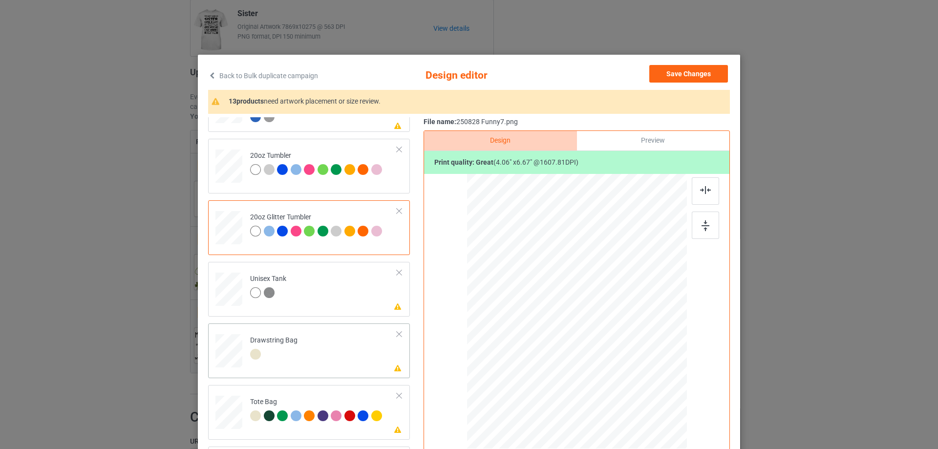
scroll to position [1029, 0]
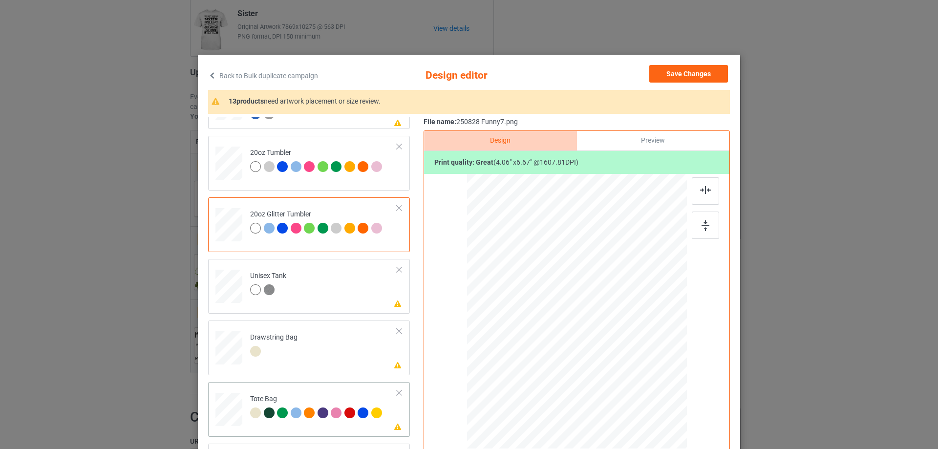
drag, startPoint x: 231, startPoint y: 418, endPoint x: 262, endPoint y: 420, distance: 30.8
click at [231, 419] on div at bounding box center [229, 414] width 13 height 15
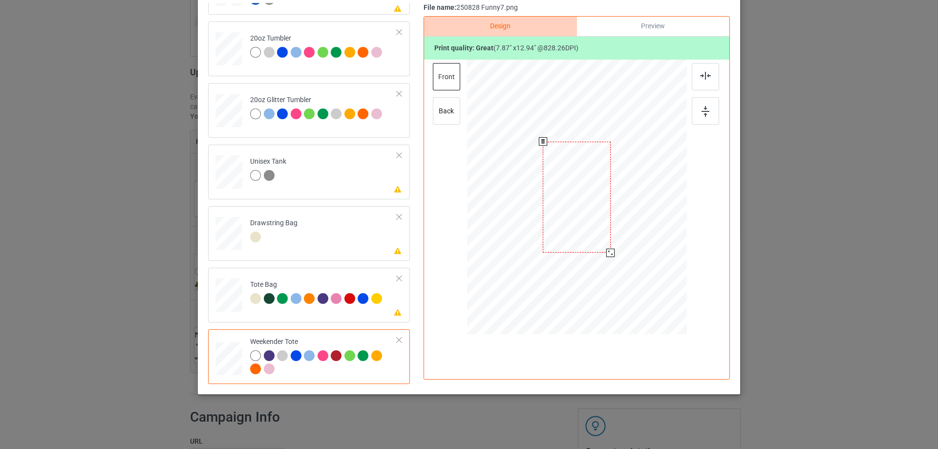
drag, startPoint x: 640, startPoint y: 305, endPoint x: 618, endPoint y: 245, distance: 64.3
click at [618, 245] on div at bounding box center [576, 198] width 219 height 142
click at [582, 229] on div at bounding box center [575, 193] width 67 height 111
click at [711, 78] on div at bounding box center [705, 76] width 27 height 27
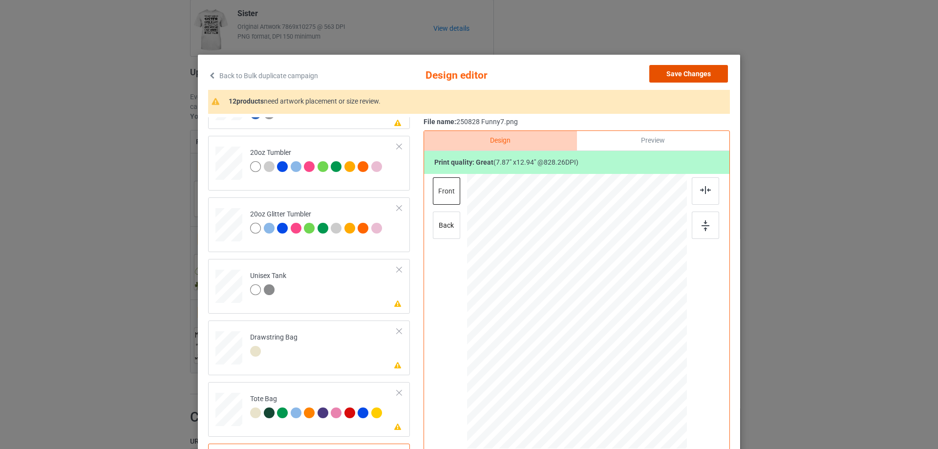
click at [686, 71] on button "Save Changes" at bounding box center [688, 74] width 79 height 18
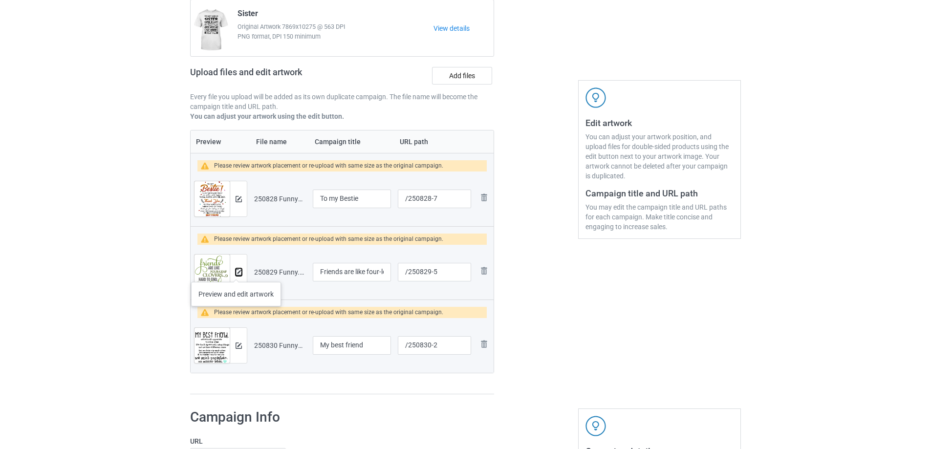
click at [236, 272] on img at bounding box center [239, 272] width 6 height 6
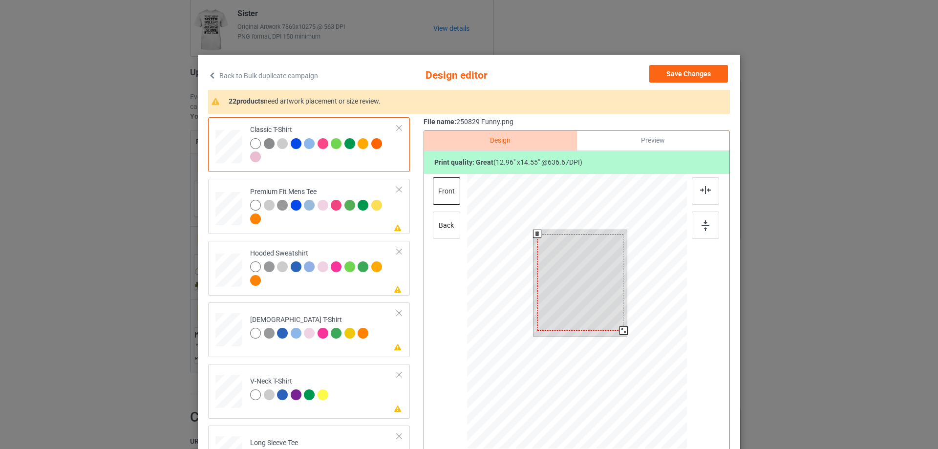
drag, startPoint x: 623, startPoint y: 336, endPoint x: 620, endPoint y: 332, distance: 5.2
click at [620, 332] on div at bounding box center [624, 330] width 8 height 8
click at [604, 319] on div at bounding box center [581, 278] width 86 height 97
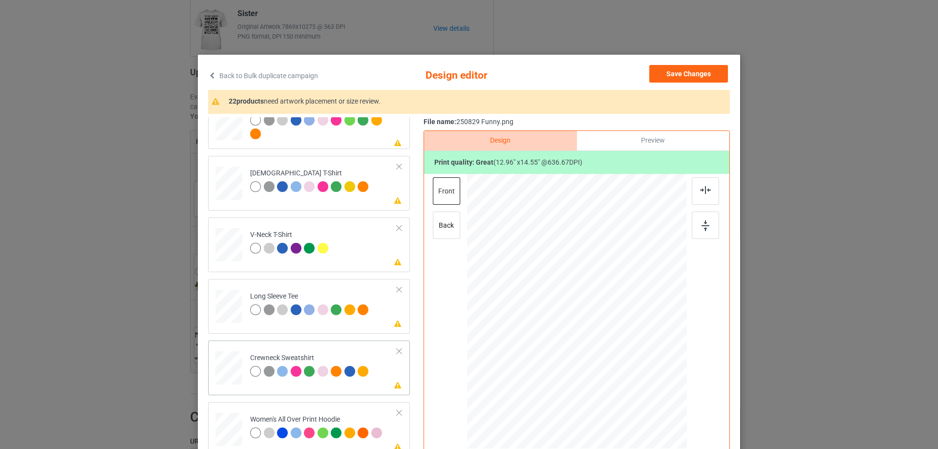
scroll to position [244, 0]
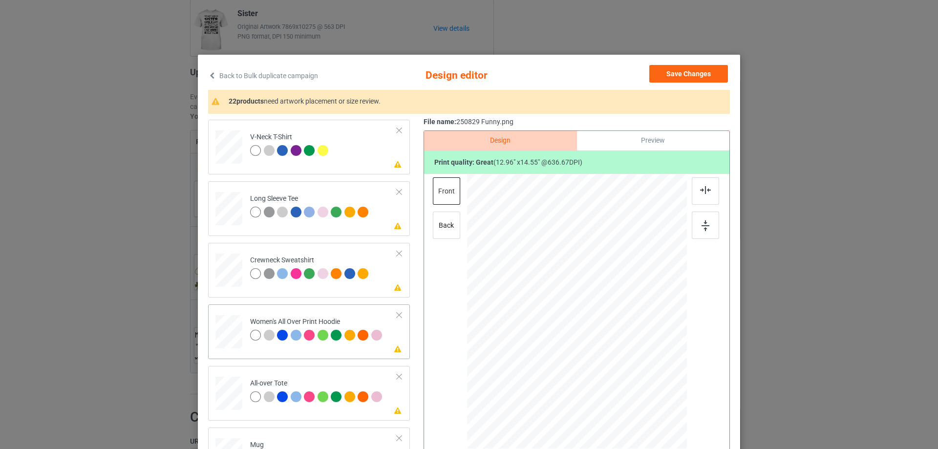
click at [225, 332] on div at bounding box center [229, 332] width 27 height 30
drag, startPoint x: 639, startPoint y: 386, endPoint x: 624, endPoint y: 347, distance: 41.5
click at [624, 347] on div at bounding box center [577, 312] width 220 height 249
drag, startPoint x: 594, startPoint y: 337, endPoint x: 595, endPoint y: 302, distance: 35.2
click at [595, 302] on div at bounding box center [578, 277] width 82 height 92
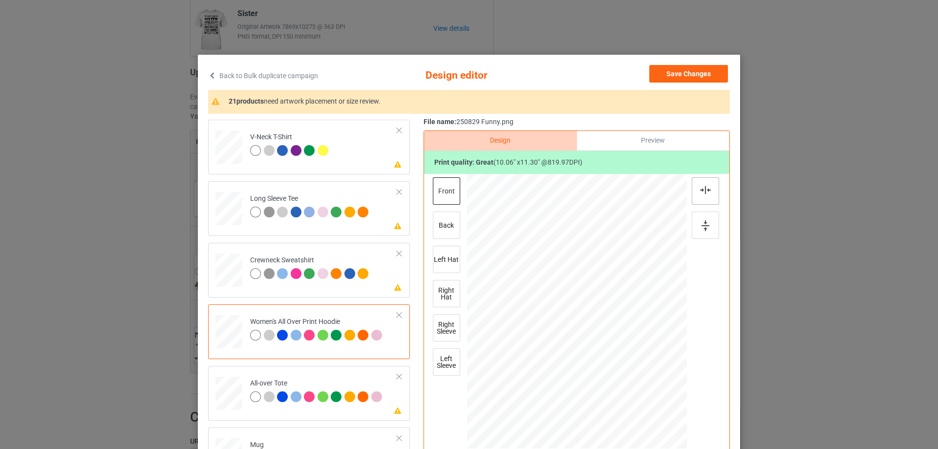
click at [697, 194] on div at bounding box center [705, 190] width 27 height 27
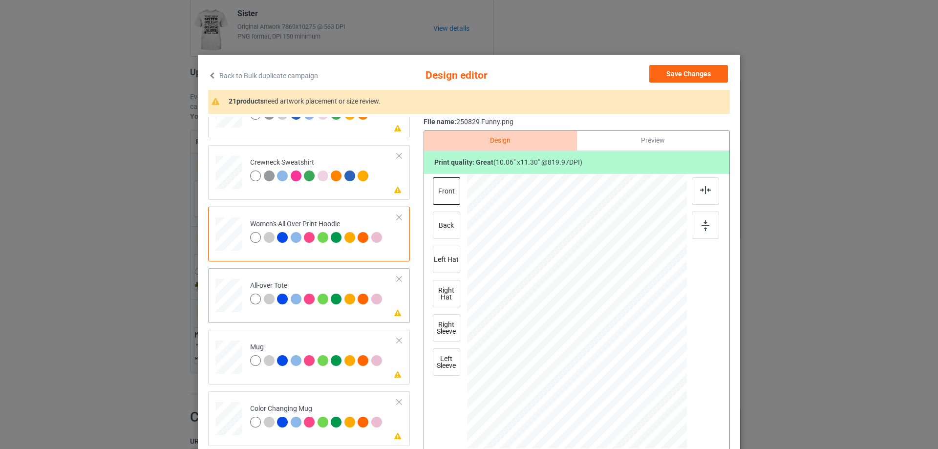
click at [228, 298] on div at bounding box center [229, 295] width 27 height 27
drag, startPoint x: 639, startPoint y: 387, endPoint x: 645, endPoint y: 400, distance: 13.8
click at [648, 399] on div at bounding box center [652, 395] width 8 height 8
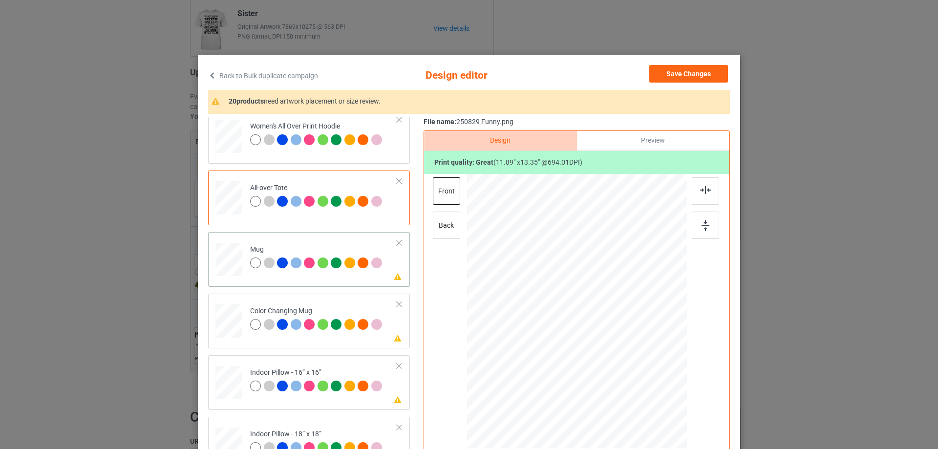
click at [234, 265] on div at bounding box center [229, 259] width 27 height 11
drag, startPoint x: 640, startPoint y: 387, endPoint x: 617, endPoint y: 351, distance: 42.0
click at [617, 351] on div at bounding box center [577, 310] width 220 height 91
drag, startPoint x: 581, startPoint y: 337, endPoint x: 642, endPoint y: 336, distance: 60.6
click at [642, 336] on div at bounding box center [638, 310] width 78 height 87
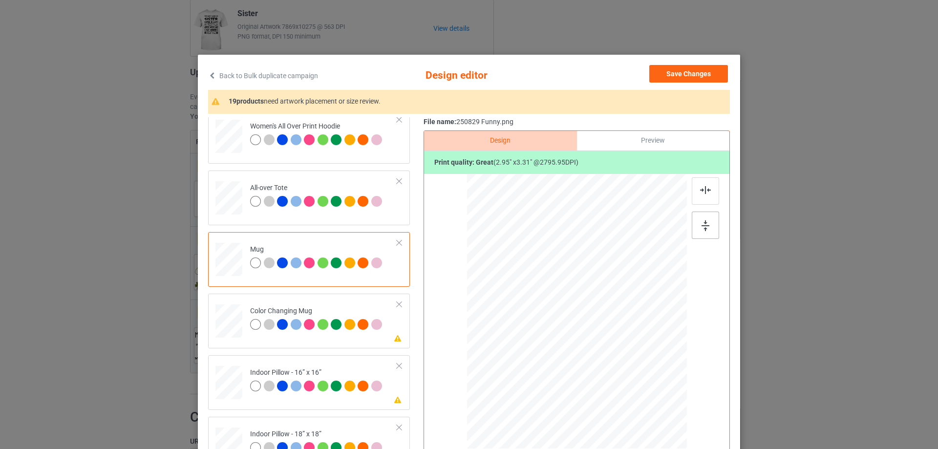
click at [705, 229] on img at bounding box center [706, 225] width 8 height 11
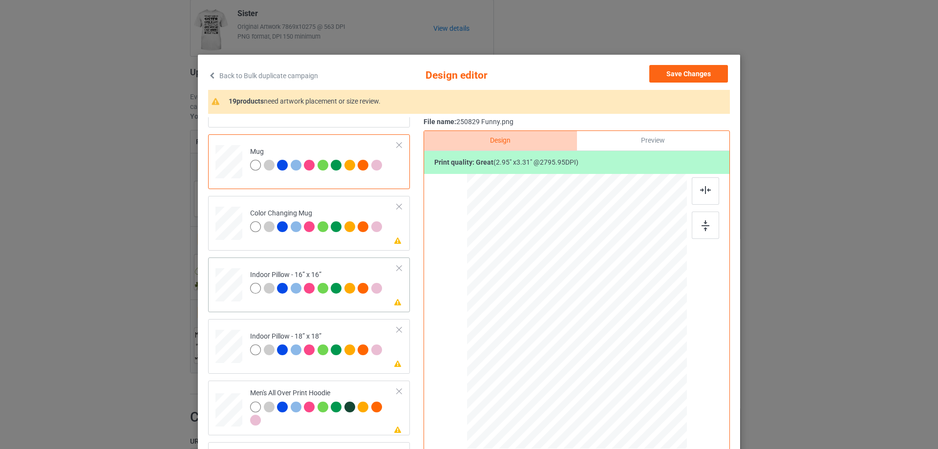
click at [228, 287] on div at bounding box center [229, 285] width 27 height 27
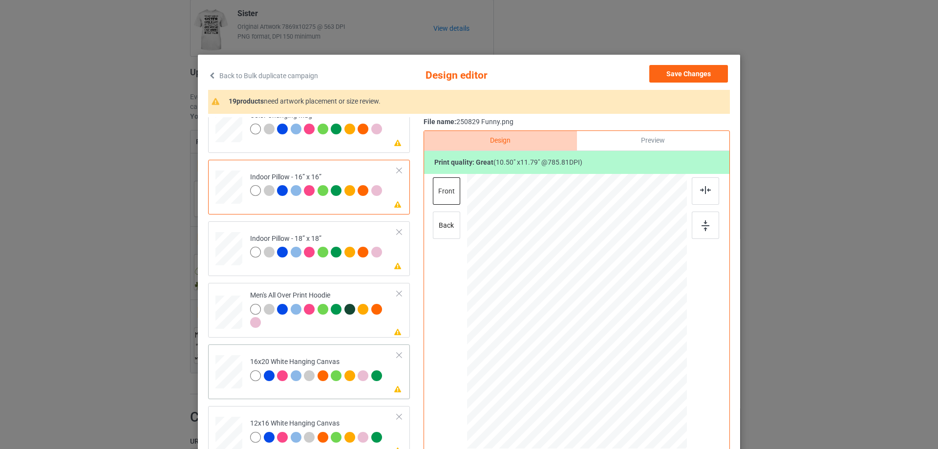
scroll to position [684, 0]
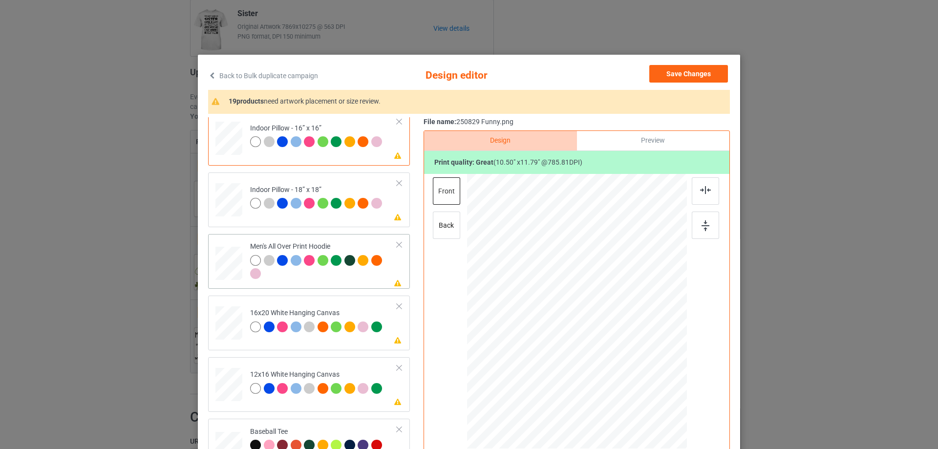
click at [223, 267] on div at bounding box center [229, 264] width 27 height 28
drag, startPoint x: 638, startPoint y: 387, endPoint x: 620, endPoint y: 350, distance: 40.4
click at [620, 350] on div at bounding box center [577, 311] width 220 height 234
drag, startPoint x: 605, startPoint y: 343, endPoint x: 604, endPoint y: 317, distance: 26.4
click at [604, 317] on div at bounding box center [576, 285] width 81 height 90
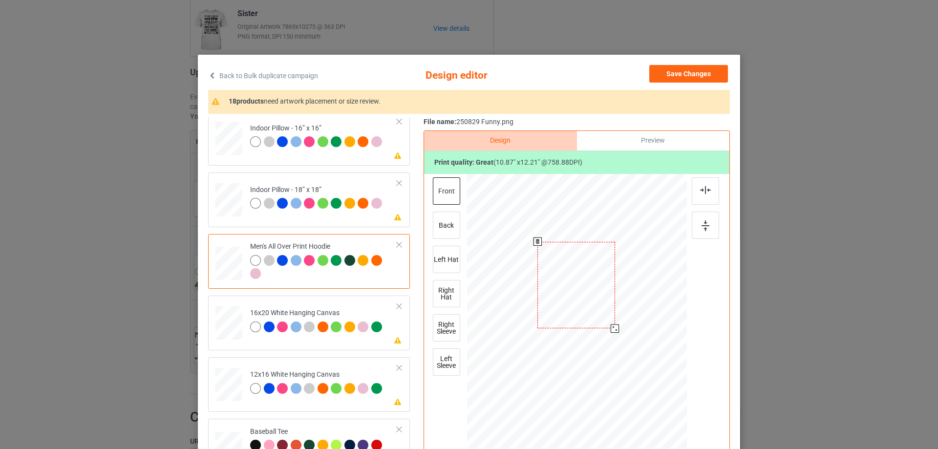
click at [611, 327] on div at bounding box center [615, 328] width 8 height 8
click at [596, 312] on div at bounding box center [577, 284] width 76 height 85
click at [694, 190] on div at bounding box center [705, 190] width 27 height 27
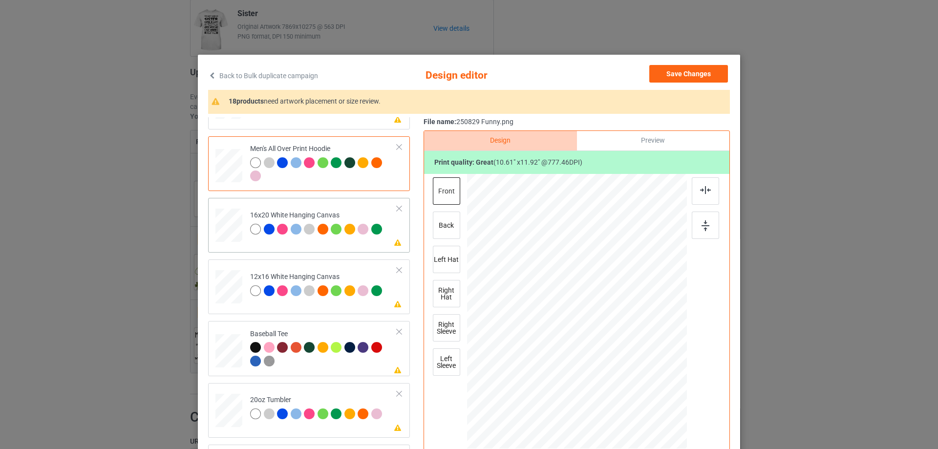
click at [230, 238] on div at bounding box center [229, 226] width 27 height 34
drag, startPoint x: 649, startPoint y: 416, endPoint x: 673, endPoint y: 441, distance: 34.6
click at [673, 441] on div at bounding box center [577, 311] width 220 height 275
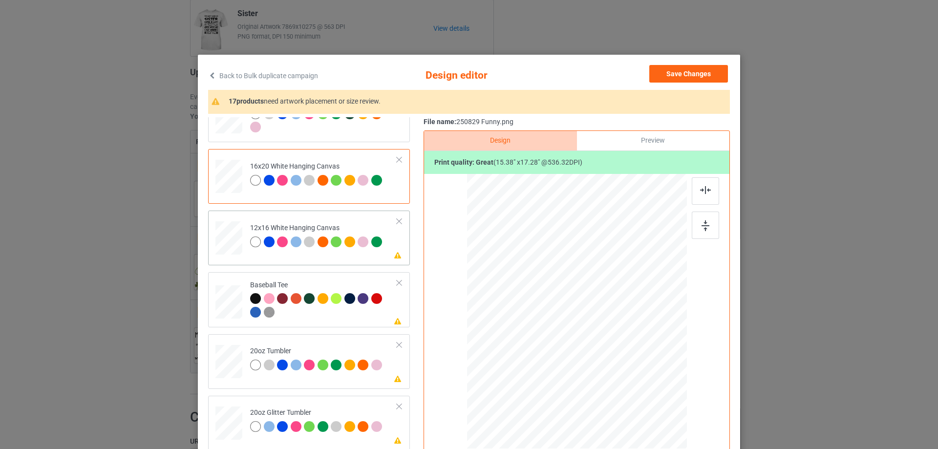
click at [219, 241] on div at bounding box center [228, 238] width 25 height 34
drag, startPoint x: 636, startPoint y: 382, endPoint x: 664, endPoint y: 427, distance: 52.7
click at [664, 427] on div at bounding box center [577, 311] width 207 height 275
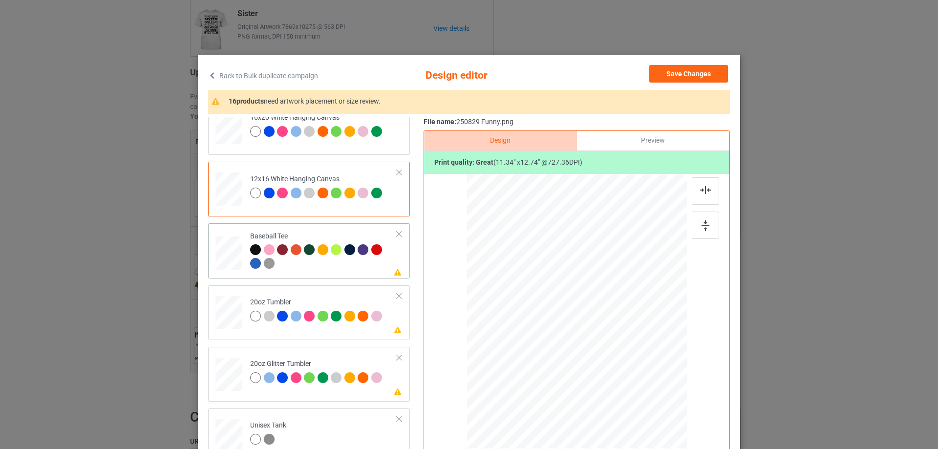
scroll to position [928, 0]
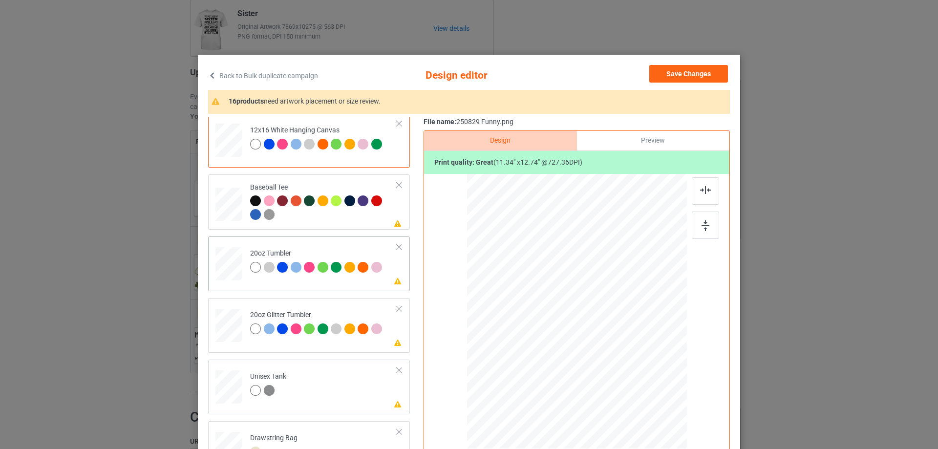
click at [219, 267] on div at bounding box center [228, 264] width 25 height 16
drag, startPoint x: 634, startPoint y: 382, endPoint x: 599, endPoint y: 349, distance: 48.4
click at [613, 356] on div at bounding box center [617, 357] width 8 height 8
drag, startPoint x: 594, startPoint y: 348, endPoint x: 544, endPoint y: 345, distance: 50.5
click at [544, 345] on div at bounding box center [526, 308] width 79 height 88
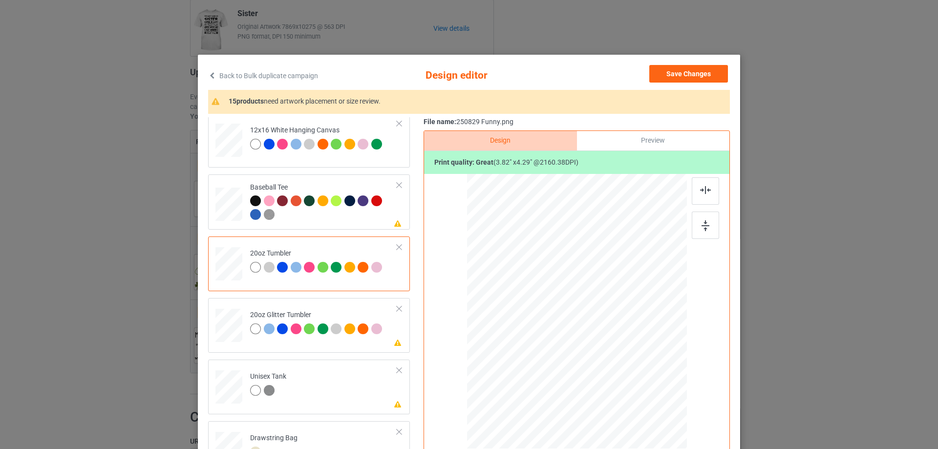
scroll to position [49, 0]
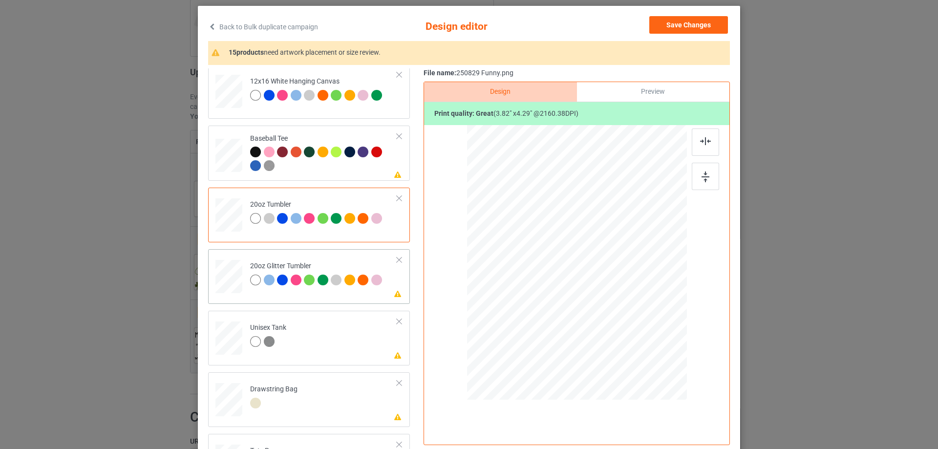
click at [218, 272] on div at bounding box center [228, 277] width 25 height 22
drag, startPoint x: 636, startPoint y: 332, endPoint x: 609, endPoint y: 310, distance: 34.7
click at [612, 310] on div at bounding box center [616, 306] width 8 height 8
drag, startPoint x: 537, startPoint y: 295, endPoint x: 547, endPoint y: 291, distance: 10.8
click at [547, 291] on div at bounding box center [529, 255] width 79 height 88
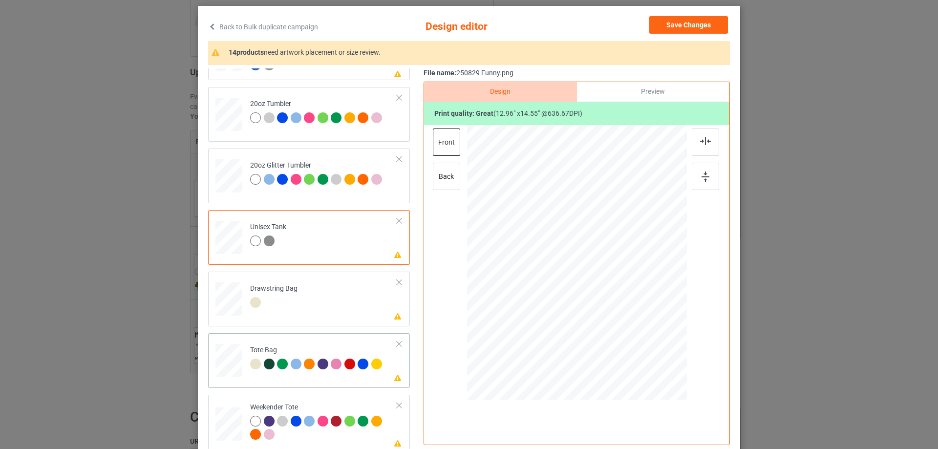
scroll to position [98, 0]
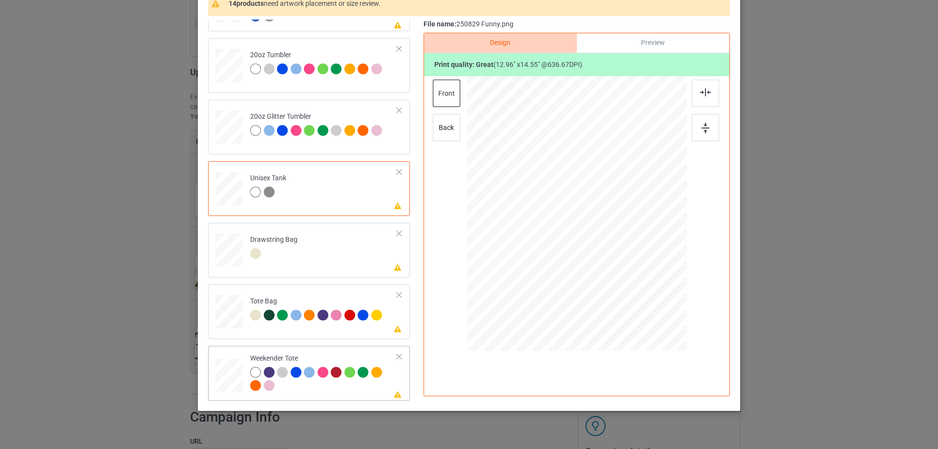
click at [227, 374] on div at bounding box center [229, 375] width 27 height 17
drag, startPoint x: 638, startPoint y: 289, endPoint x: 626, endPoint y: 262, distance: 29.7
click at [626, 262] on div at bounding box center [576, 214] width 219 height 142
click at [596, 251] on div at bounding box center [577, 211] width 94 height 106
click at [700, 89] on img at bounding box center [705, 92] width 11 height 8
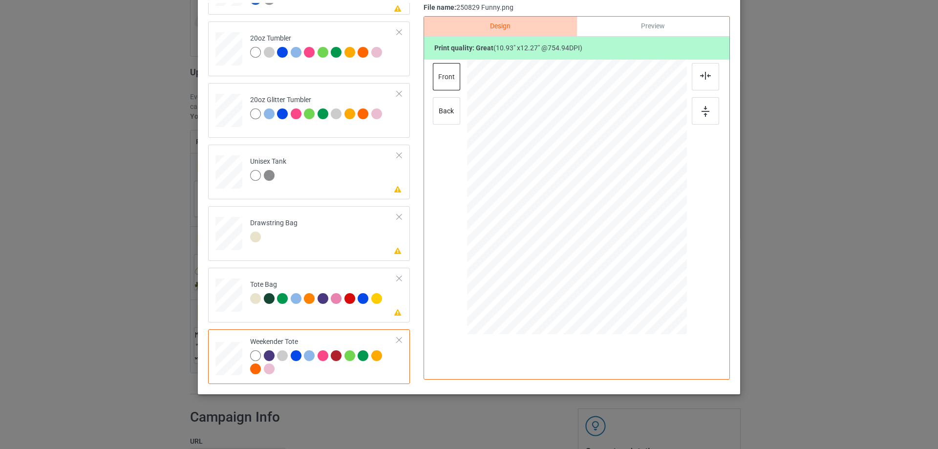
scroll to position [0, 0]
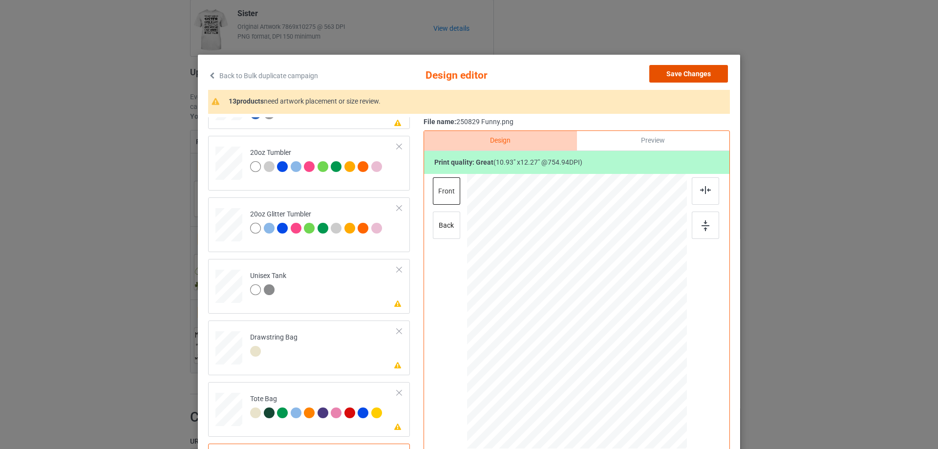
click at [686, 76] on button "Save Changes" at bounding box center [688, 74] width 79 height 18
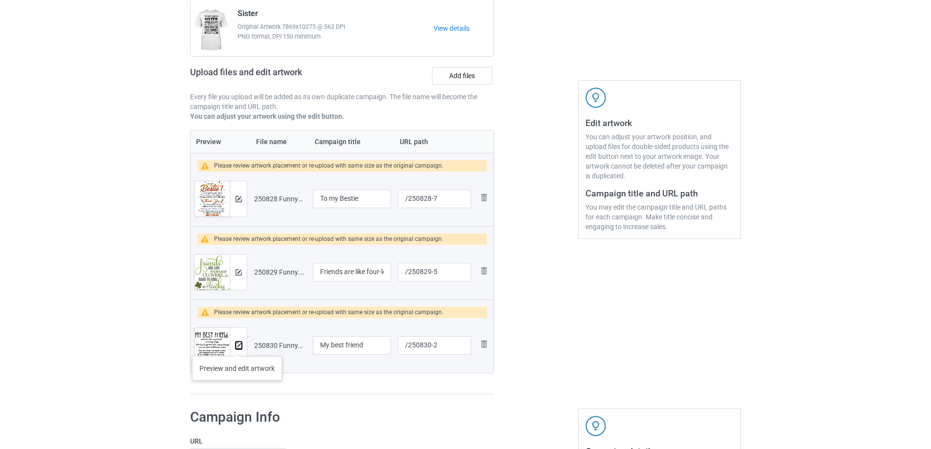
click at [237, 346] on img at bounding box center [239, 346] width 6 height 6
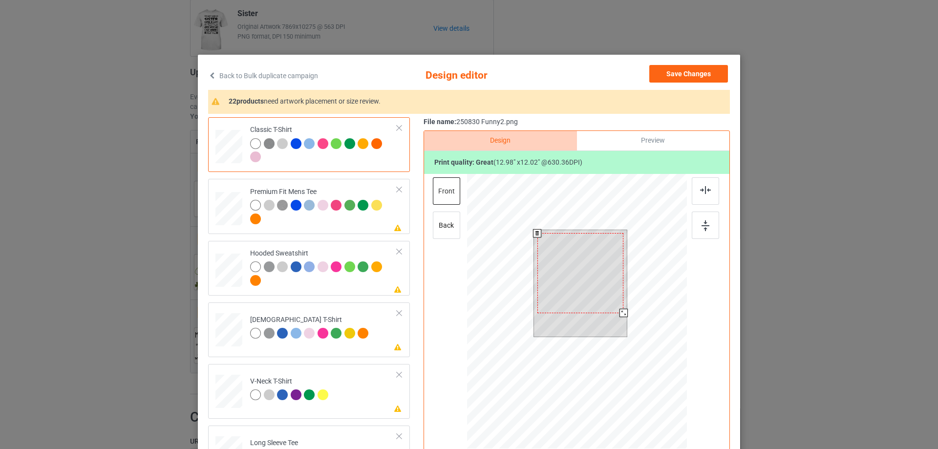
drag, startPoint x: 625, startPoint y: 318, endPoint x: 623, endPoint y: 313, distance: 5.3
click at [623, 313] on div at bounding box center [624, 313] width 8 height 8
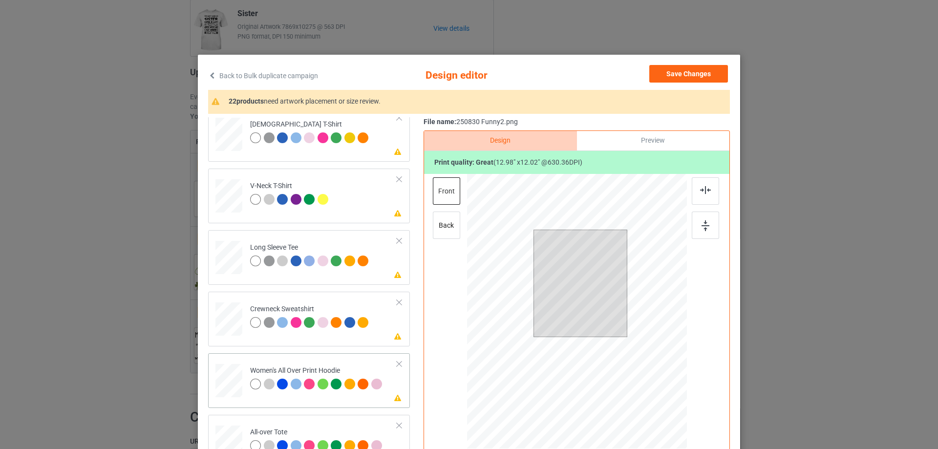
scroll to position [244, 0]
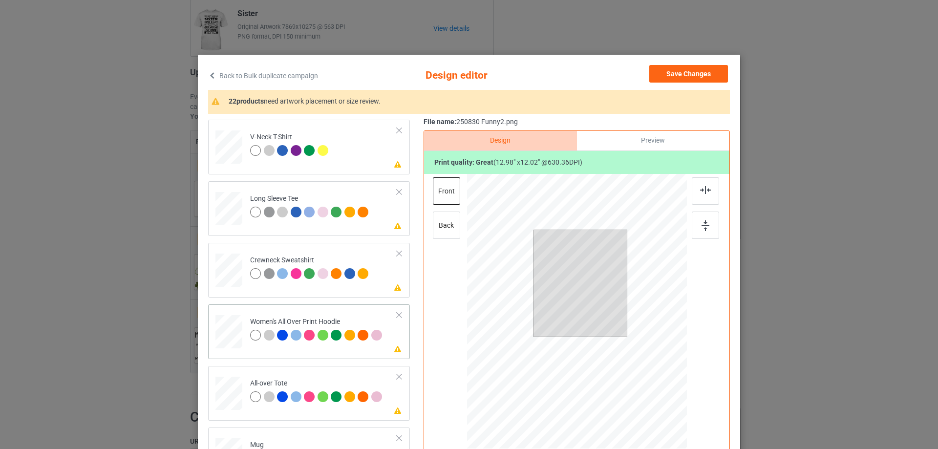
click at [226, 341] on div at bounding box center [229, 332] width 27 height 30
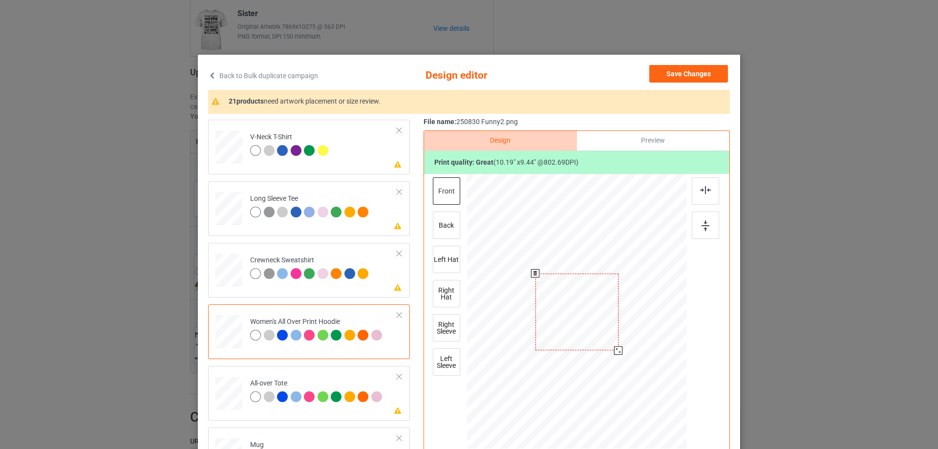
drag, startPoint x: 639, startPoint y: 374, endPoint x: 618, endPoint y: 348, distance: 33.7
click at [618, 348] on div at bounding box center [618, 350] width 8 height 8
drag, startPoint x: 590, startPoint y: 341, endPoint x: 591, endPoint y: 306, distance: 34.2
click at [591, 306] on div at bounding box center [577, 277] width 83 height 77
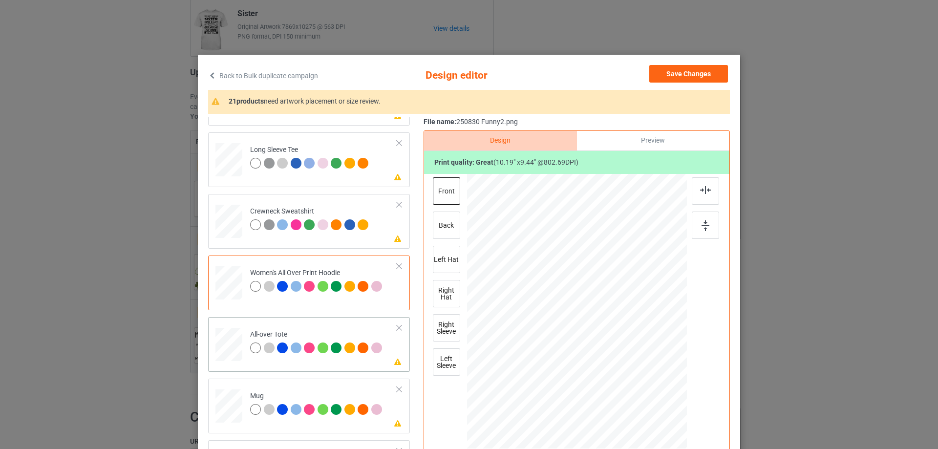
click at [231, 345] on div at bounding box center [229, 344] width 27 height 27
drag, startPoint x: 637, startPoint y: 372, endPoint x: 655, endPoint y: 388, distance: 23.6
click at [656, 388] on div at bounding box center [660, 389] width 8 height 8
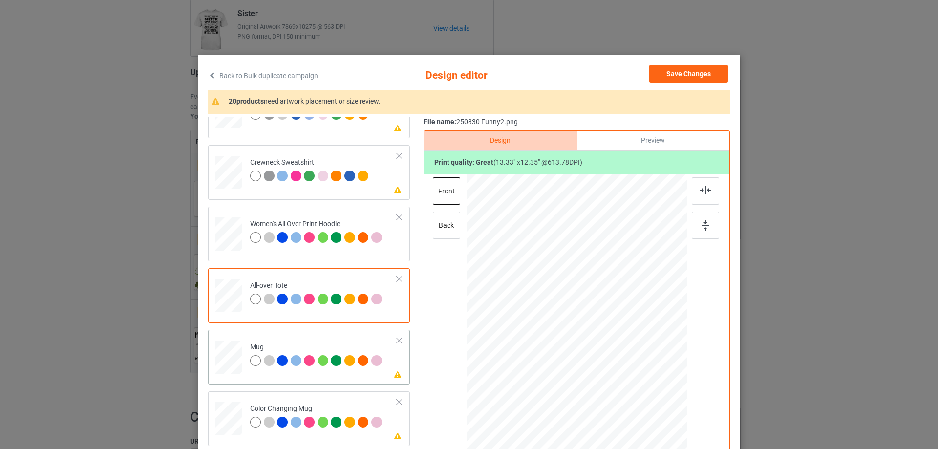
scroll to position [391, 0]
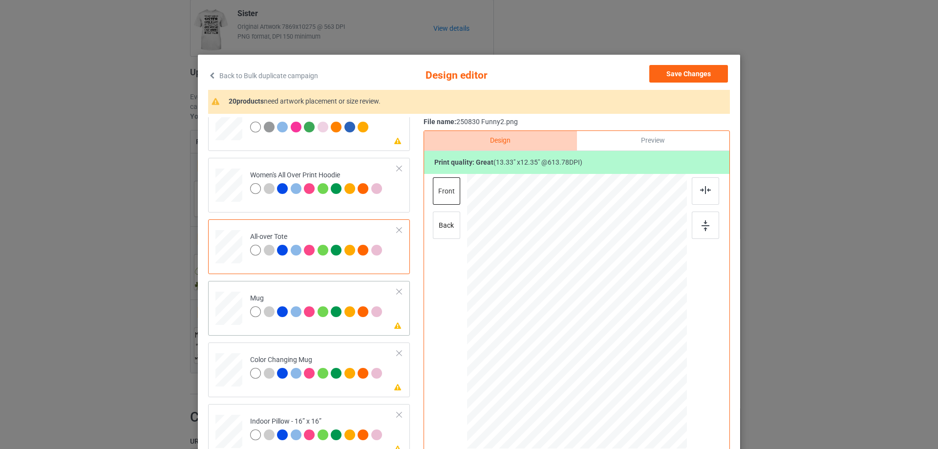
click at [231, 313] on div at bounding box center [229, 308] width 27 height 11
drag, startPoint x: 639, startPoint y: 374, endPoint x: 619, endPoint y: 349, distance: 32.7
click at [619, 349] on div at bounding box center [619, 350] width 8 height 8
drag, startPoint x: 569, startPoint y: 336, endPoint x: 628, endPoint y: 334, distance: 59.6
click at [628, 334] on div at bounding box center [636, 309] width 85 height 79
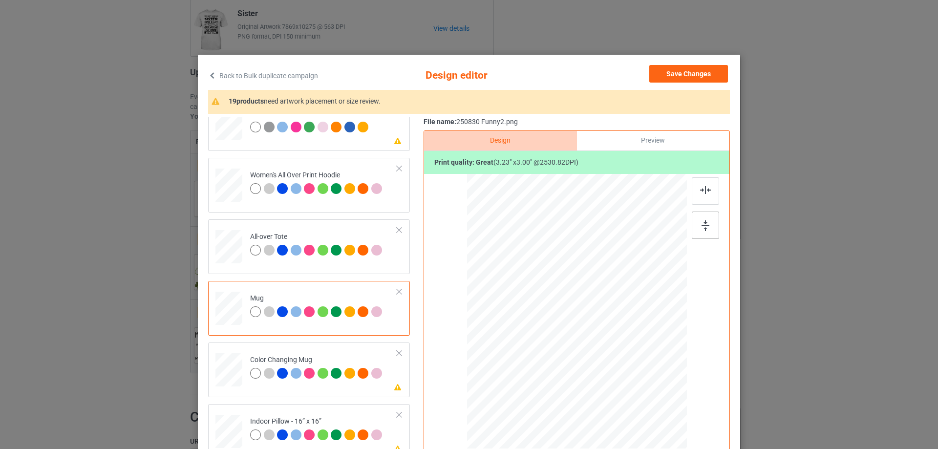
click at [704, 225] on img at bounding box center [706, 225] width 8 height 11
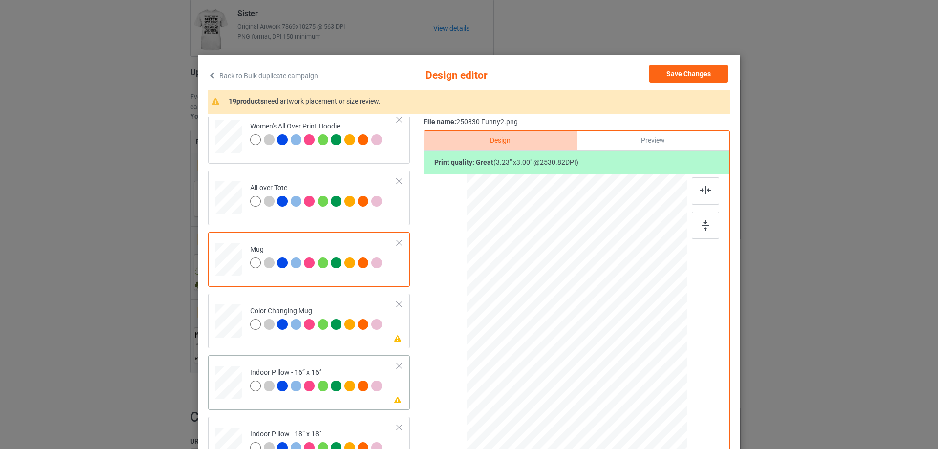
scroll to position [538, 0]
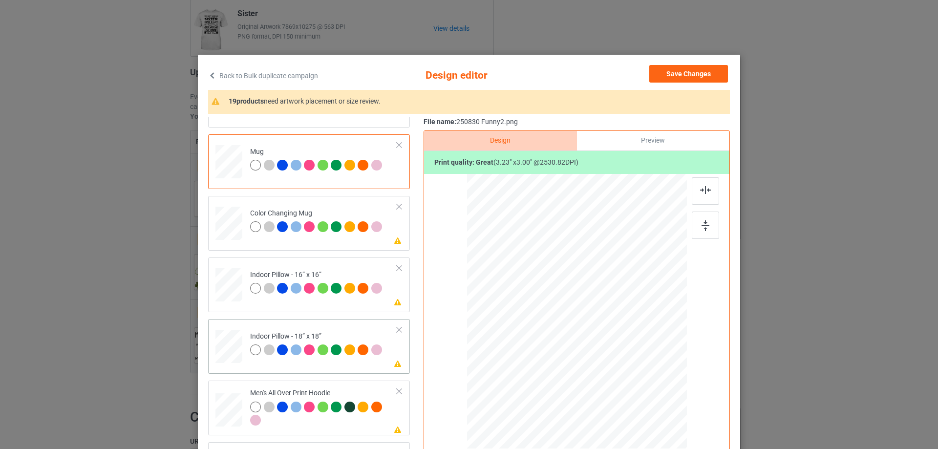
click at [230, 342] on div at bounding box center [229, 346] width 27 height 27
click at [231, 285] on div at bounding box center [229, 285] width 27 height 27
drag, startPoint x: 640, startPoint y: 373, endPoint x: 646, endPoint y: 385, distance: 13.3
click at [648, 385] on div at bounding box center [652, 381] width 8 height 8
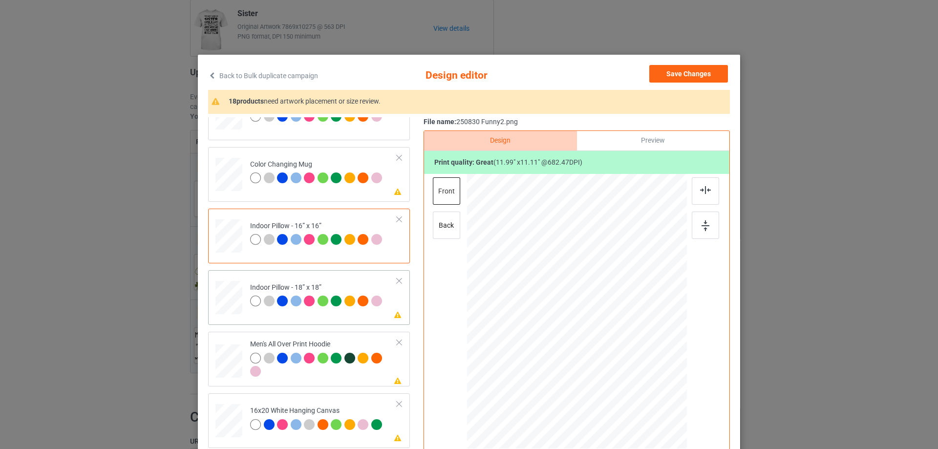
drag, startPoint x: 216, startPoint y: 296, endPoint x: 254, endPoint y: 299, distance: 38.7
click at [217, 297] on div at bounding box center [229, 297] width 27 height 27
click at [650, 391] on div at bounding box center [576, 311] width 219 height 219
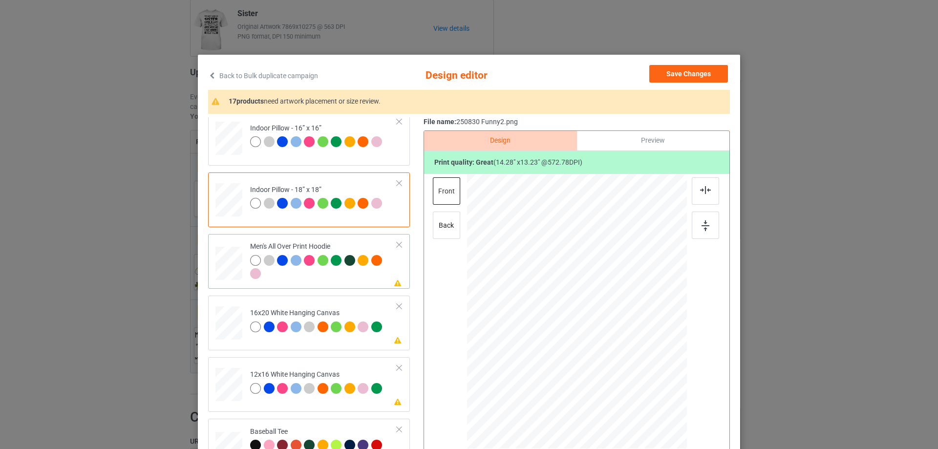
click at [234, 266] on div at bounding box center [229, 264] width 27 height 28
drag, startPoint x: 636, startPoint y: 372, endPoint x: 618, endPoint y: 344, distance: 33.6
click at [618, 344] on div at bounding box center [577, 311] width 220 height 234
click at [581, 308] on div at bounding box center [578, 285] width 83 height 77
click at [705, 185] on div at bounding box center [705, 190] width 27 height 27
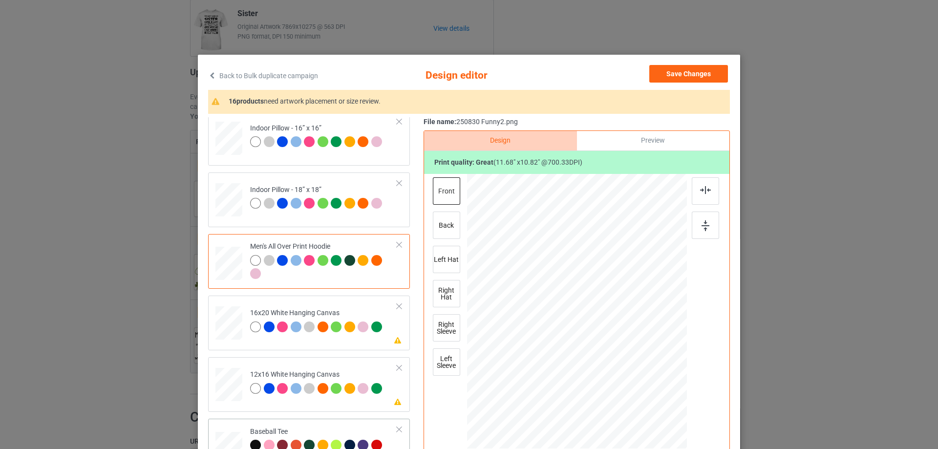
scroll to position [831, 0]
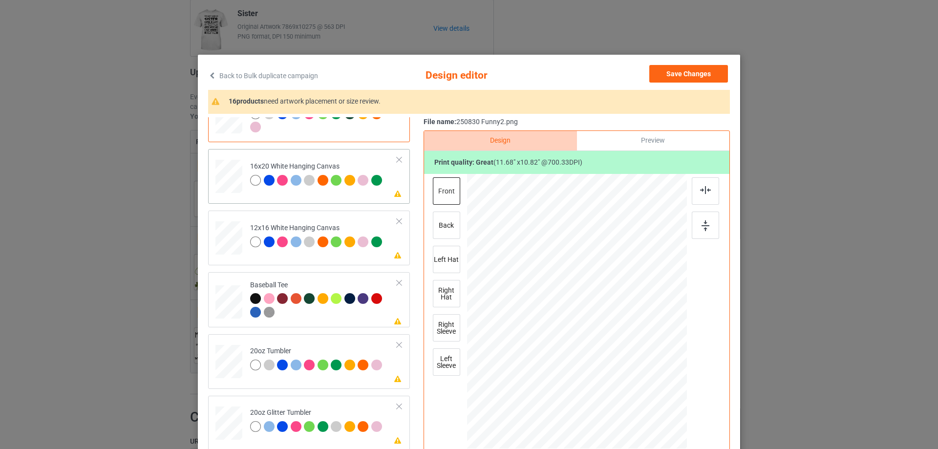
click at [227, 186] on div at bounding box center [229, 177] width 27 height 34
drag, startPoint x: 642, startPoint y: 374, endPoint x: 662, endPoint y: 416, distance: 46.6
click at [662, 416] on div at bounding box center [577, 311] width 220 height 275
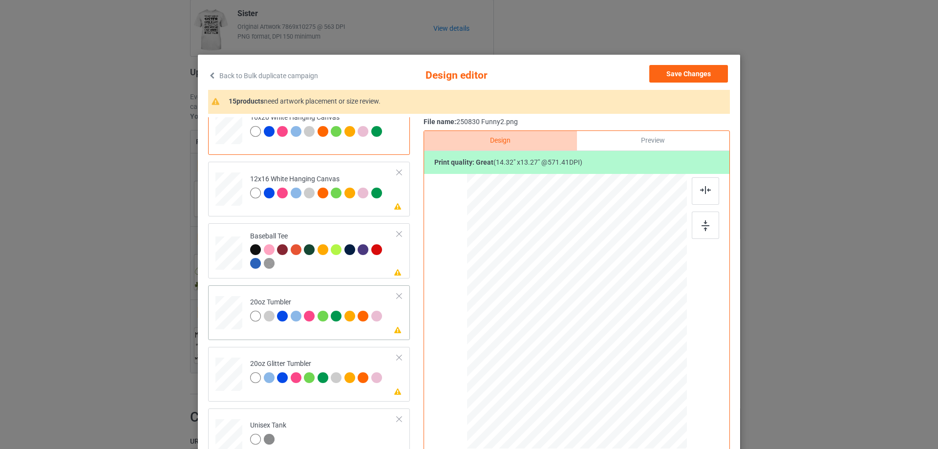
click at [236, 309] on div at bounding box center [228, 313] width 25 height 16
drag, startPoint x: 636, startPoint y: 369, endPoint x: 604, endPoint y: 338, distance: 44.9
click at [615, 343] on div at bounding box center [577, 311] width 208 height 126
click at [552, 330] on div at bounding box center [529, 304] width 77 height 71
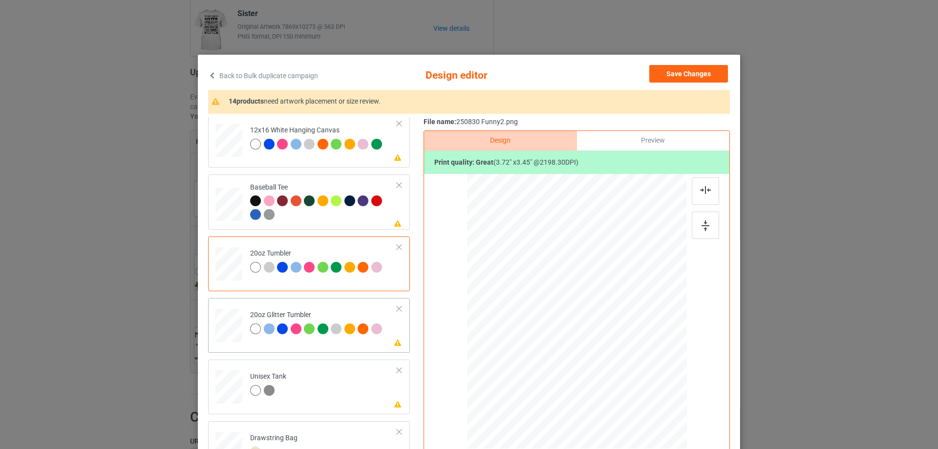
click at [216, 318] on div at bounding box center [229, 327] width 27 height 36
drag, startPoint x: 633, startPoint y: 368, endPoint x: 613, endPoint y: 349, distance: 28.0
click at [614, 349] on div at bounding box center [618, 349] width 8 height 8
drag, startPoint x: 540, startPoint y: 332, endPoint x: 550, endPoint y: 329, distance: 10.8
click at [550, 329] on div at bounding box center [528, 295] width 82 height 76
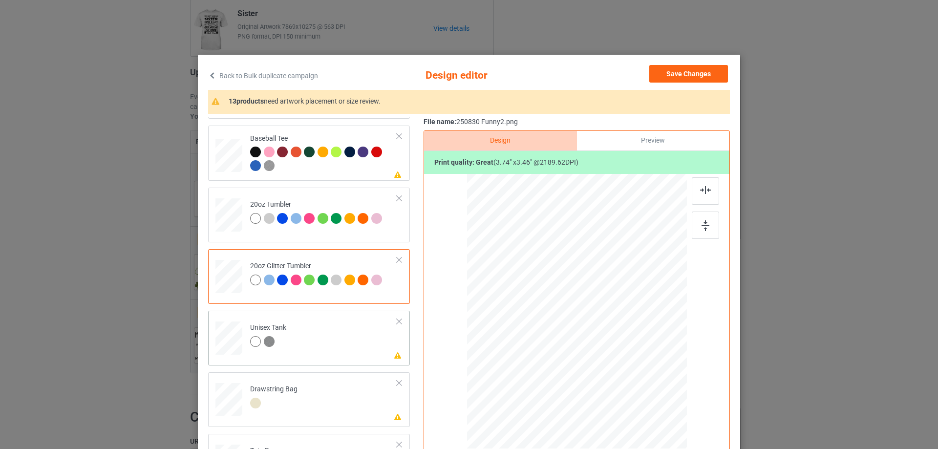
scroll to position [1029, 0]
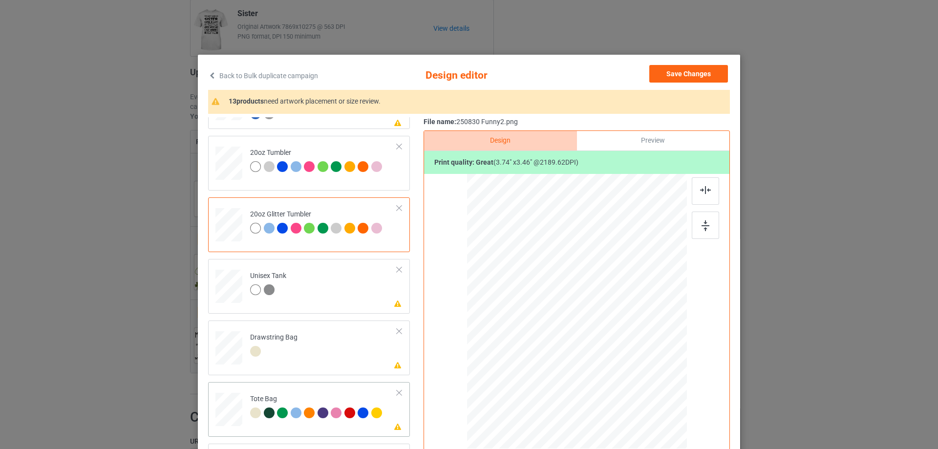
click at [245, 419] on td "Please review artwork placement Tote Bag" at bounding box center [324, 407] width 158 height 43
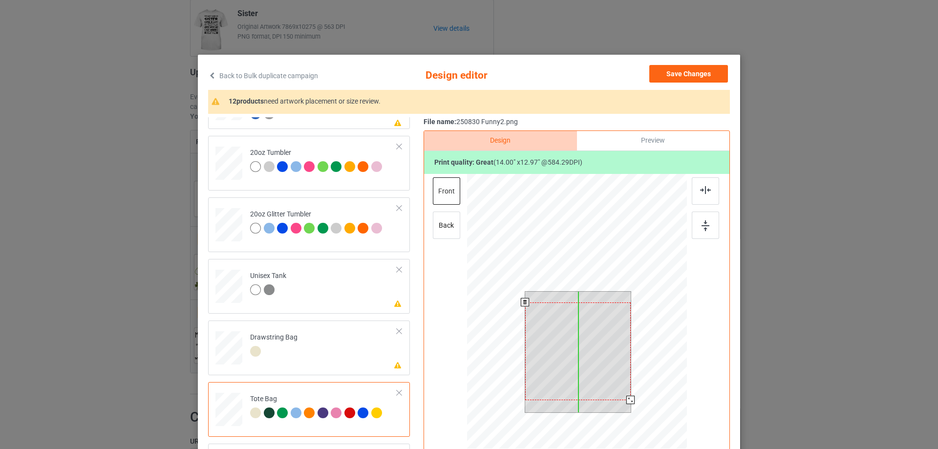
click at [604, 371] on div at bounding box center [578, 351] width 106 height 98
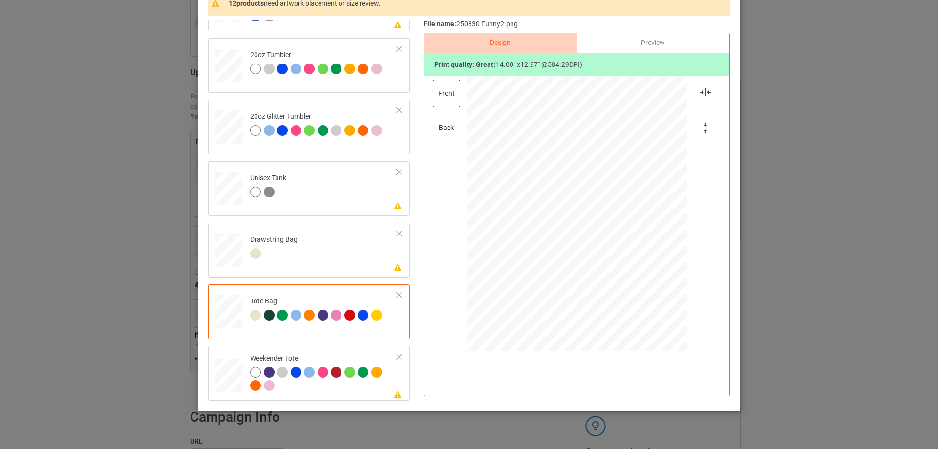
scroll to position [115, 0]
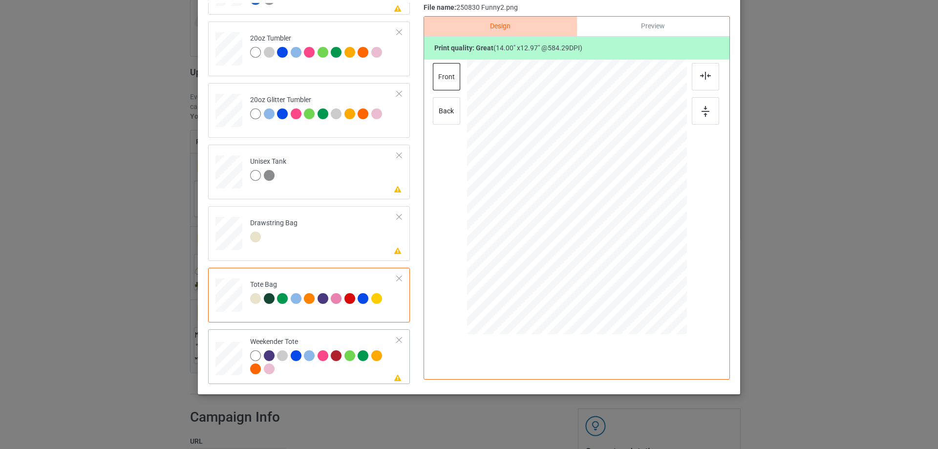
click at [229, 353] on div at bounding box center [229, 358] width 27 height 17
drag, startPoint x: 639, startPoint y: 258, endPoint x: 633, endPoint y: 250, distance: 10.1
click at [633, 250] on div at bounding box center [635, 251] width 8 height 8
click at [593, 230] on div at bounding box center [577, 195] width 117 height 108
click at [704, 72] on img at bounding box center [705, 76] width 11 height 8
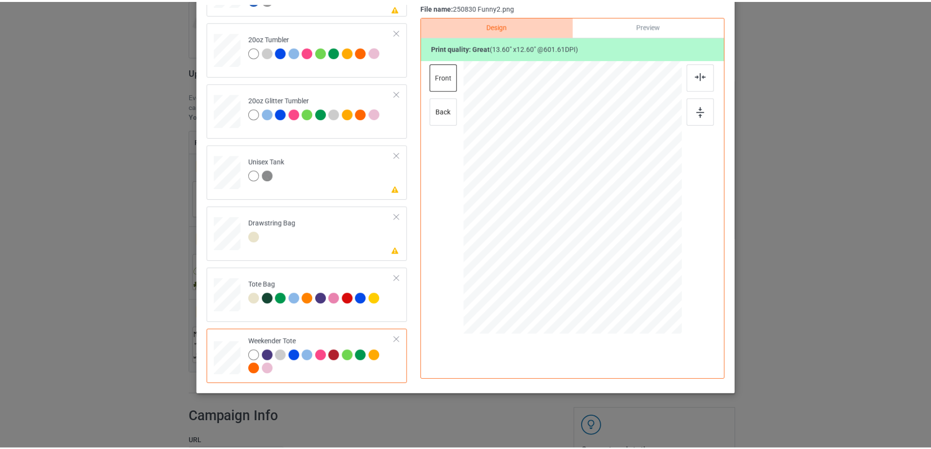
scroll to position [0, 0]
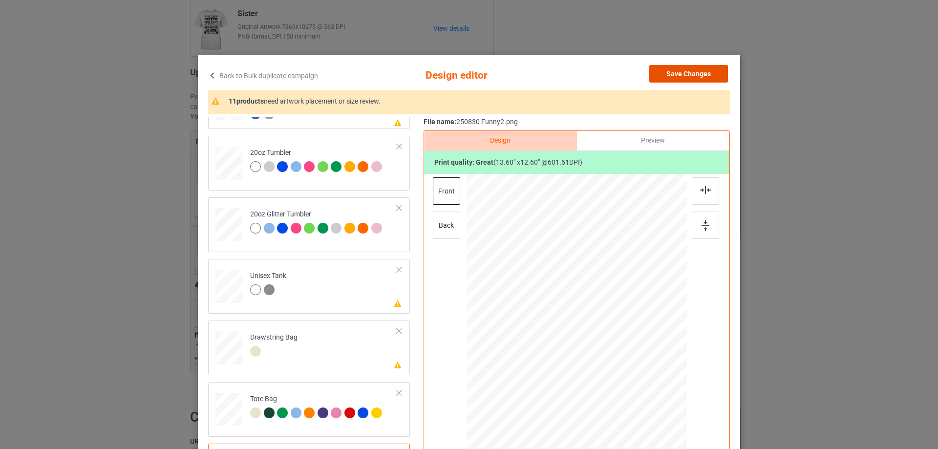
click at [697, 77] on button "Save Changes" at bounding box center [688, 74] width 79 height 18
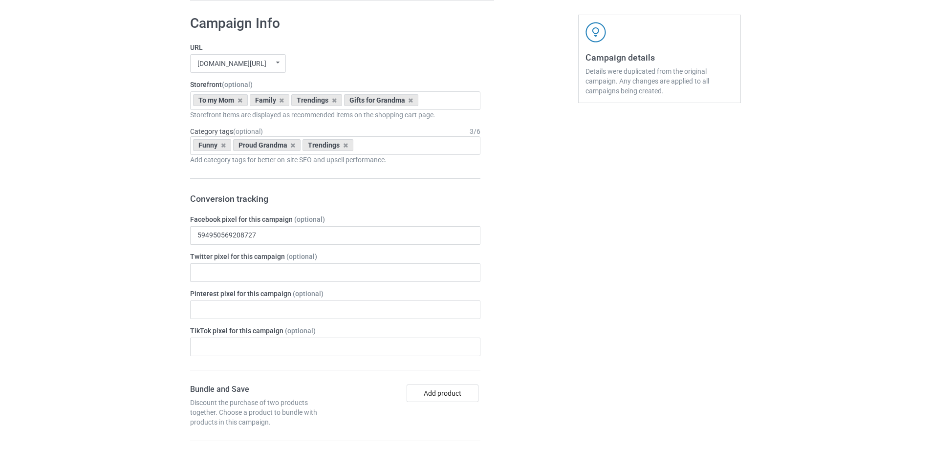
scroll to position [1390, 0]
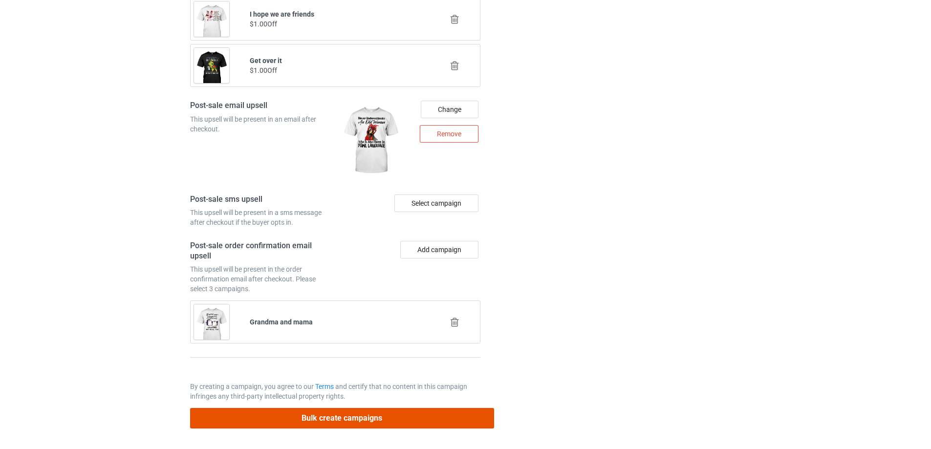
click at [447, 420] on button "Bulk create campaigns" at bounding box center [342, 418] width 304 height 20
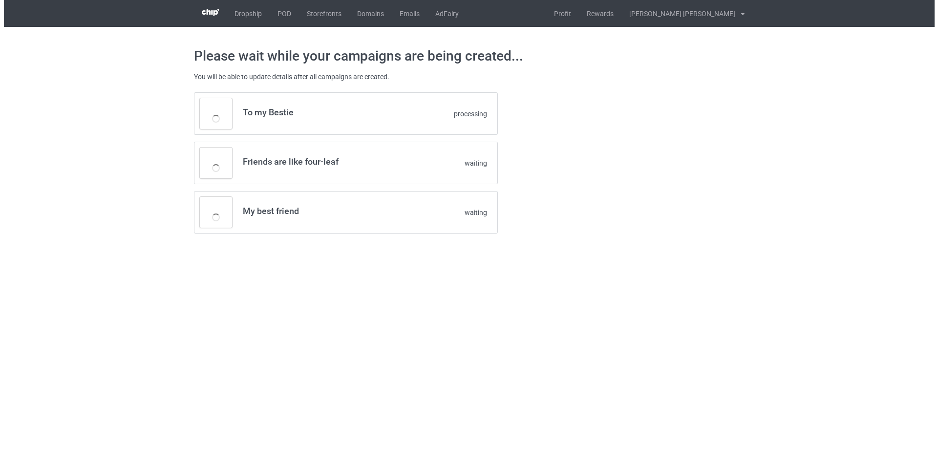
scroll to position [0, 0]
click at [134, 282] on body "Dropship POD Storefronts Domains Emails AdFairy Profit Rewards [PERSON_NAME] [P…" at bounding box center [469, 224] width 938 height 449
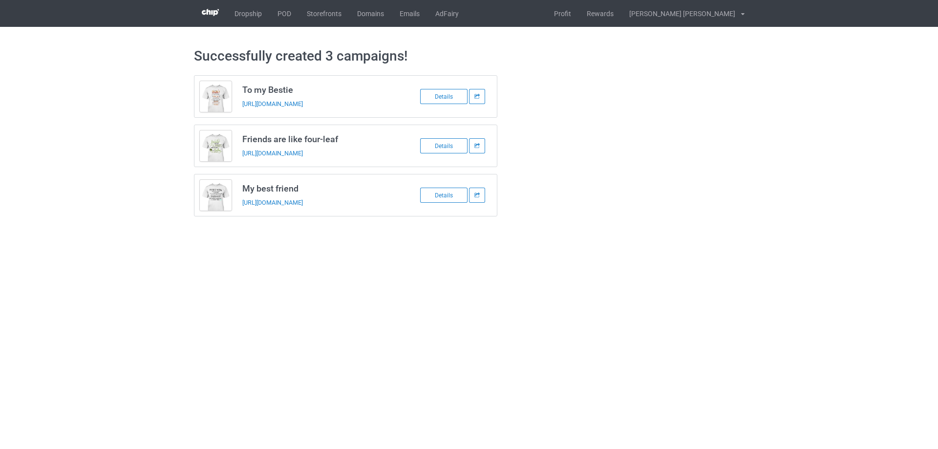
drag, startPoint x: 243, startPoint y: 87, endPoint x: 387, endPoint y: 216, distance: 193.1
click at [387, 216] on div "To my Bestie [URL][DOMAIN_NAME] Details Friends are like four-leaf [URL][DOMAIN…" at bounding box center [346, 145] width 304 height 141
copy div "To my Bestie [URL][DOMAIN_NAME] Details Friends are like four-leaf [URL][DOMAIN…"
